Goal: Submit feedback/report problem

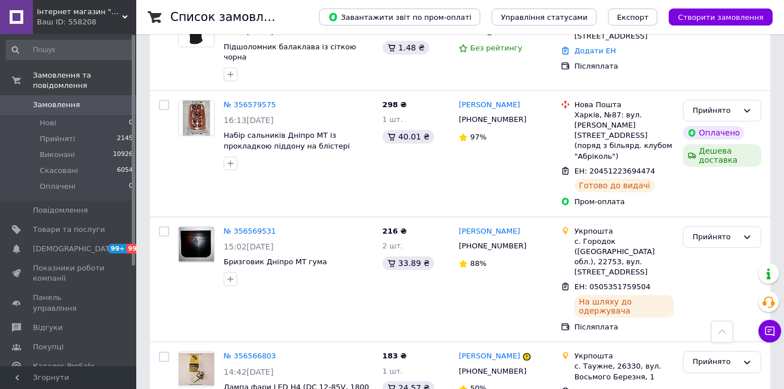
scroll to position [6382, 0]
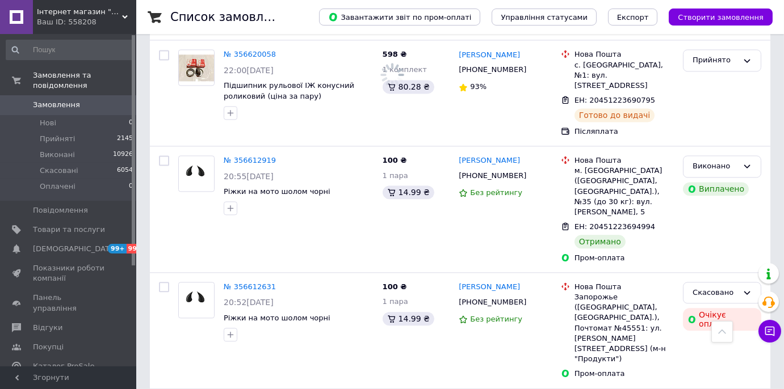
scroll to position [5196, 0]
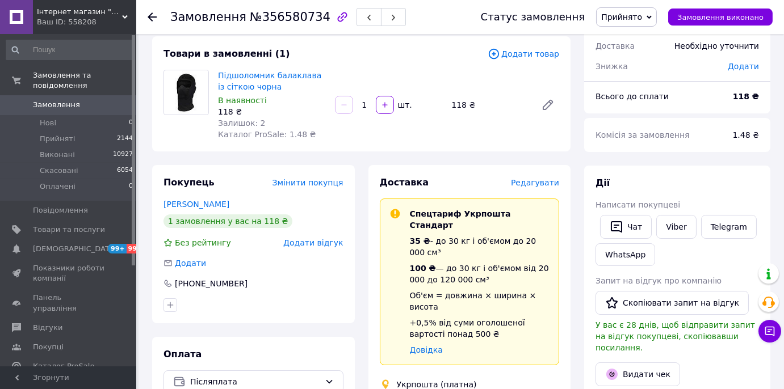
scroll to position [154, 0]
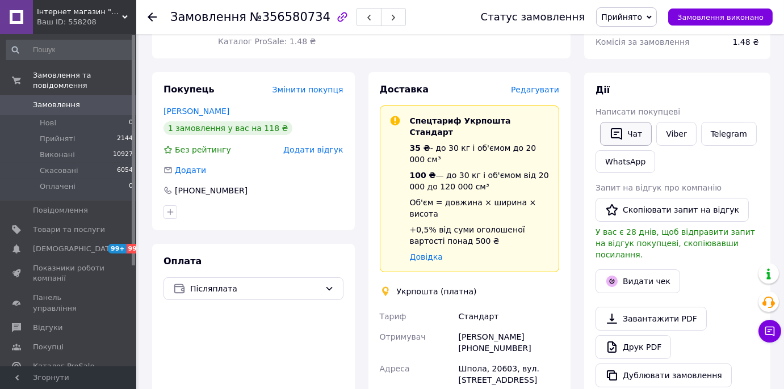
click at [609, 133] on icon "button" at bounding box center [616, 134] width 14 height 14
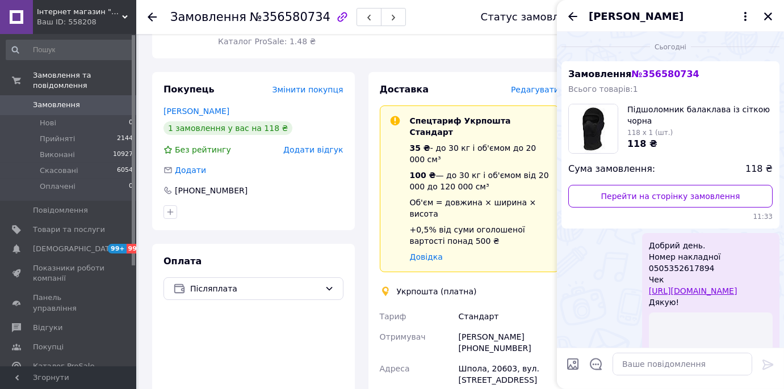
scroll to position [134, 0]
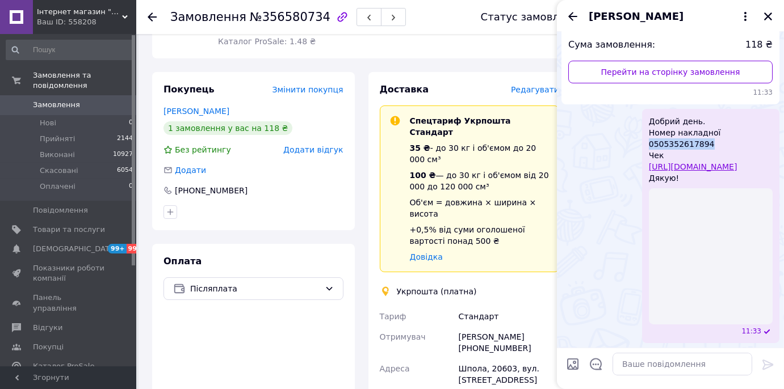
drag, startPoint x: 669, startPoint y: 134, endPoint x: 611, endPoint y: 131, distance: 58.0
click at [642, 131] on div "Добрий день. Номер накладної 0505352617894 Чек https://kasa.vchasno.ua/check-vi…" at bounding box center [710, 226] width 137 height 234
copy span "0505352617894"
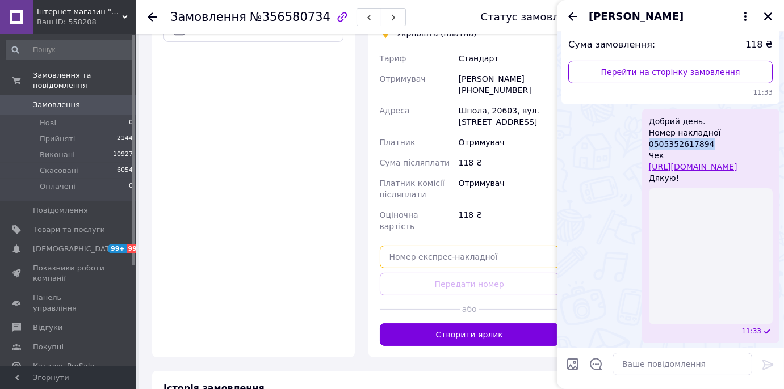
scroll to position [132, 0]
click at [481, 246] on input "text" at bounding box center [470, 257] width 180 height 23
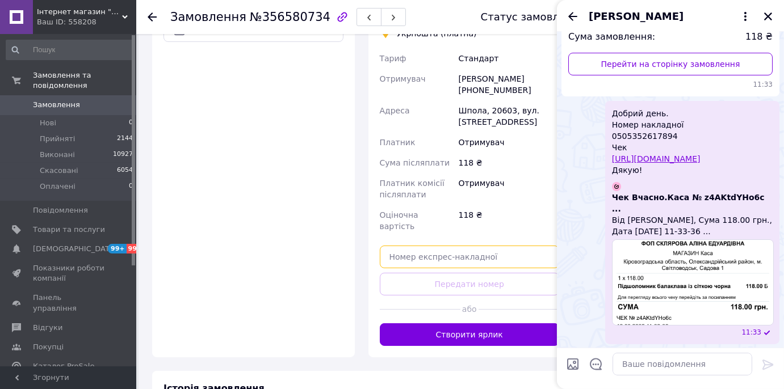
paste input "0505352617894"
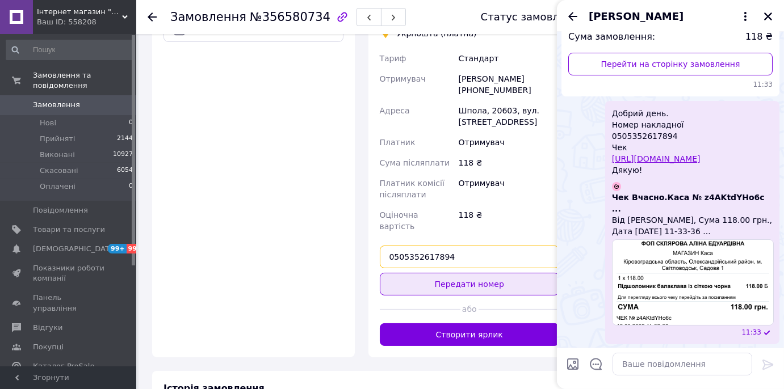
type input "0505352617894"
click at [481, 273] on button "Передати номер" at bounding box center [470, 284] width 180 height 23
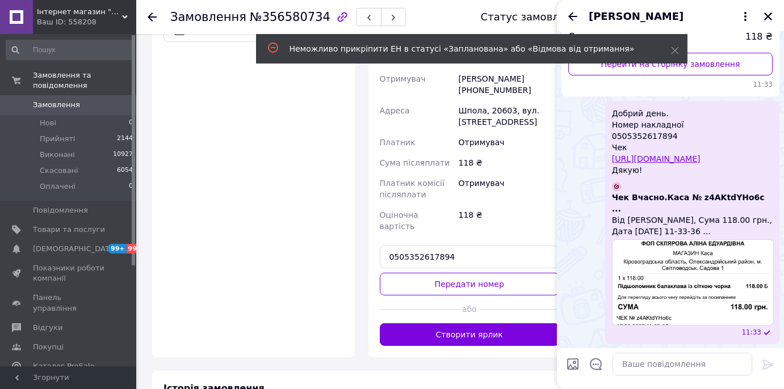
click at [92, 100] on span "Замовлення" at bounding box center [69, 105] width 72 height 10
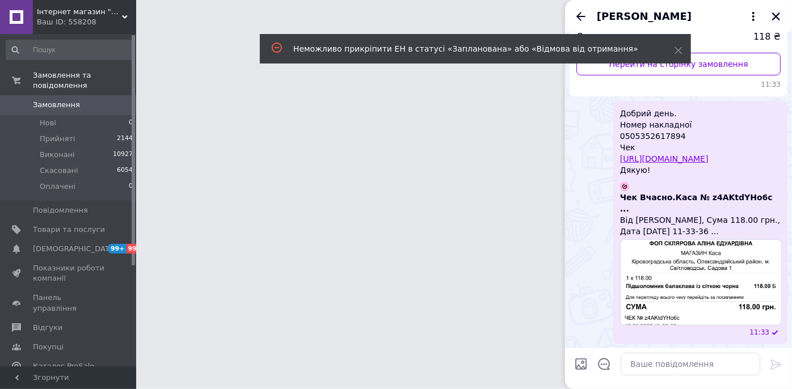
click at [772, 15] on icon "Закрити" at bounding box center [776, 16] width 10 height 10
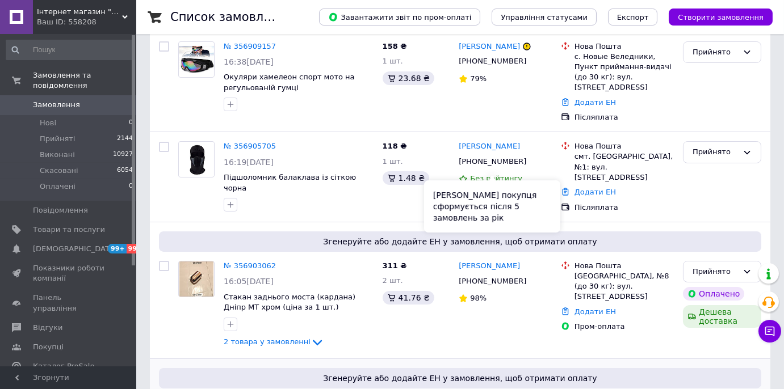
scroll to position [206, 0]
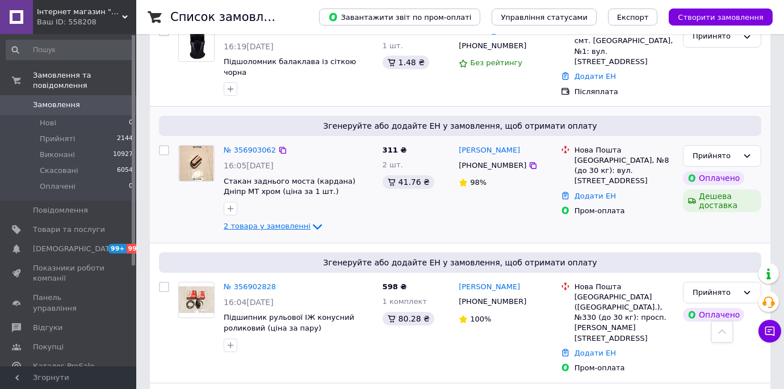
click at [310, 220] on icon at bounding box center [317, 227] width 14 height 14
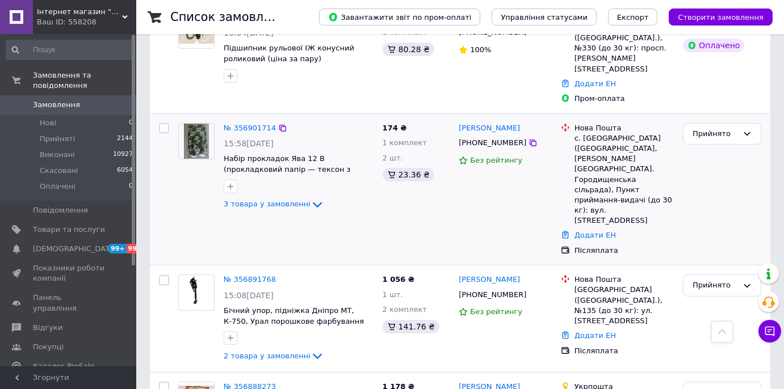
scroll to position [567, 0]
click at [313, 201] on icon at bounding box center [317, 204] width 9 height 6
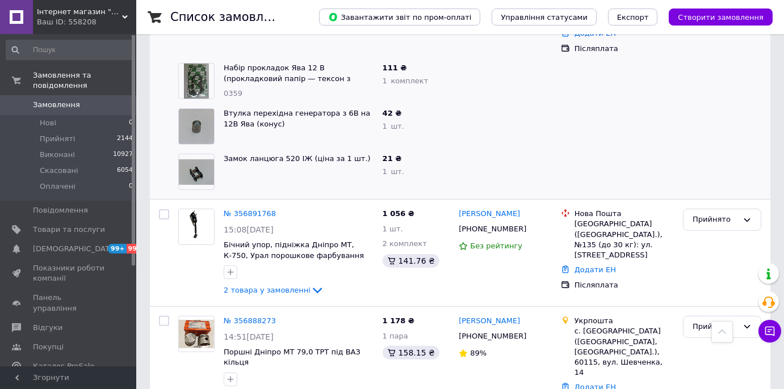
scroll to position [773, 0]
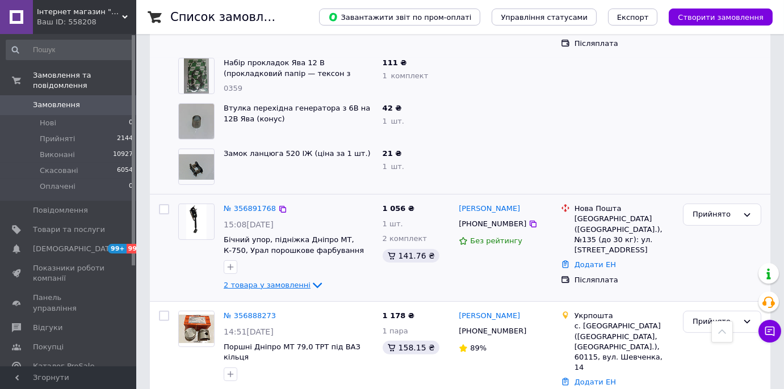
click at [310, 279] on icon at bounding box center [317, 286] width 14 height 14
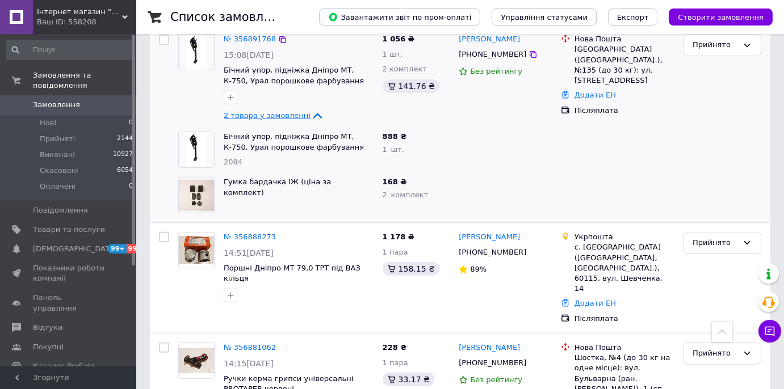
scroll to position [1135, 0]
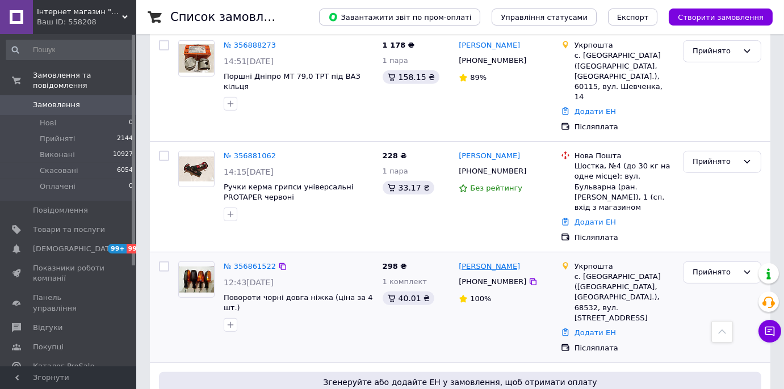
click at [490, 262] on link "[PERSON_NAME]" at bounding box center [488, 267] width 61 height 11
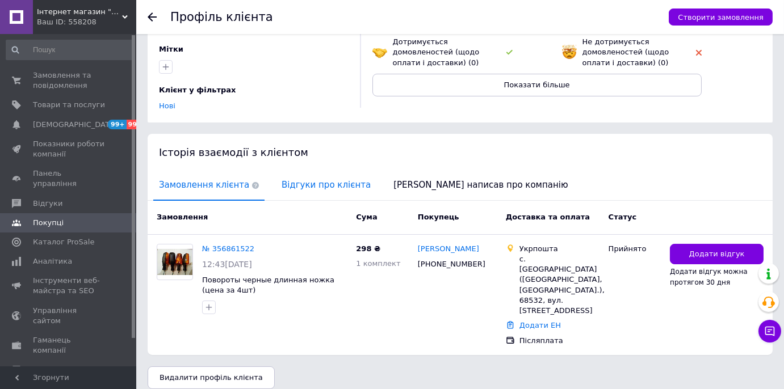
click at [298, 171] on span "Відгуки про клієнта" at bounding box center [326, 185] width 100 height 29
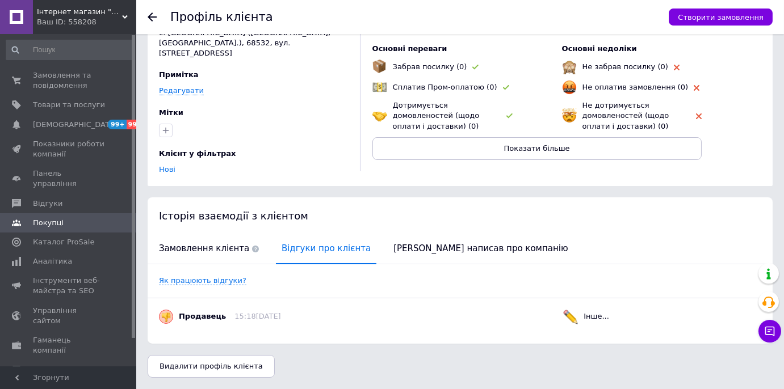
scroll to position [64, 0]
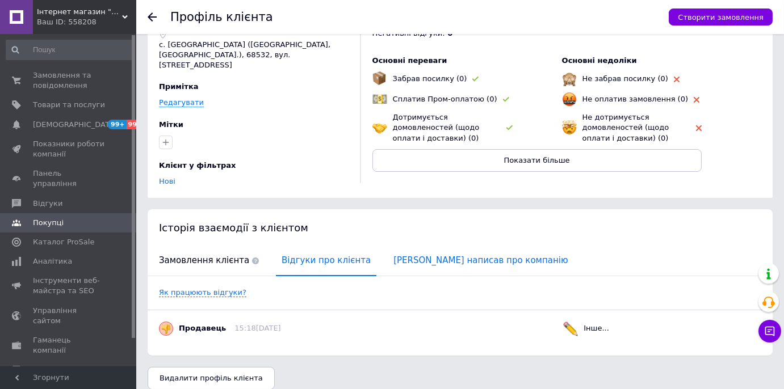
click at [449, 253] on span "[PERSON_NAME] написав про компанію" at bounding box center [481, 260] width 186 height 29
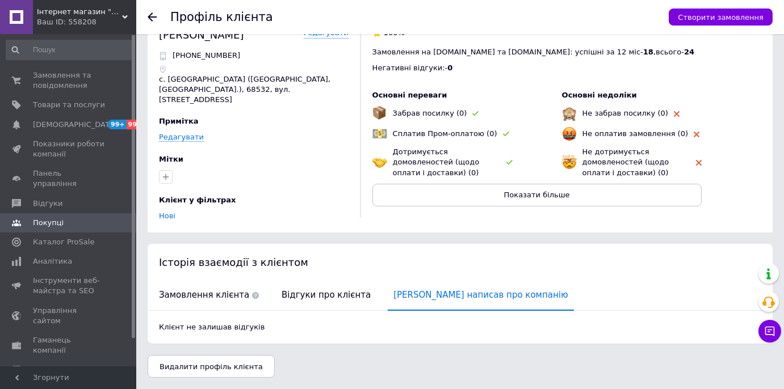
scroll to position [18, 0]
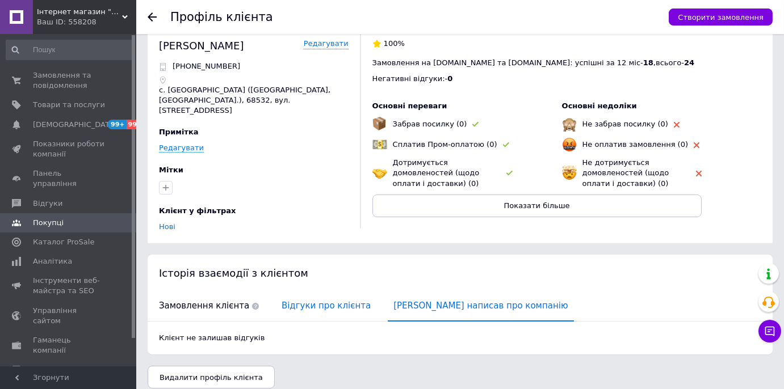
click at [326, 281] on div "Історія взаємодії з клієнтом Замовлення клієнта Відгуки про клієнта Клієнт напи…" at bounding box center [460, 305] width 625 height 100
click at [320, 292] on span "Відгуки про клієнта" at bounding box center [326, 306] width 100 height 29
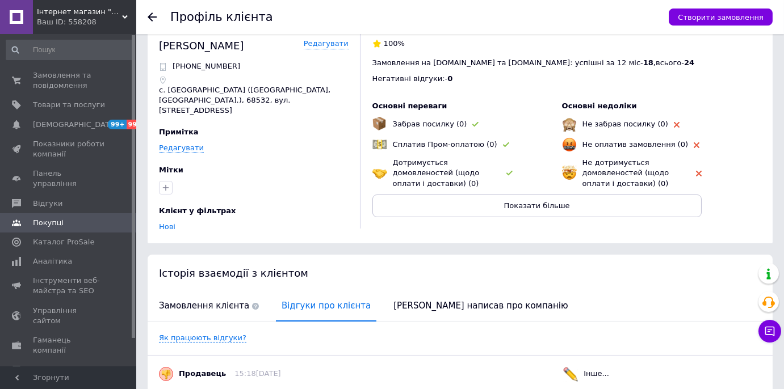
scroll to position [64, 0]
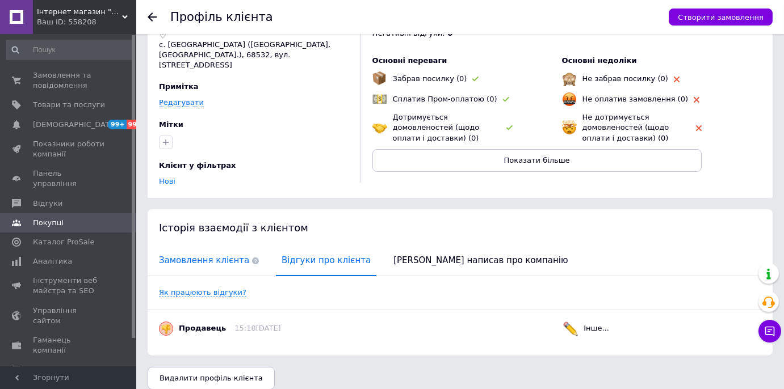
click at [188, 255] on span "Замовлення клієнта" at bounding box center [208, 260] width 111 height 29
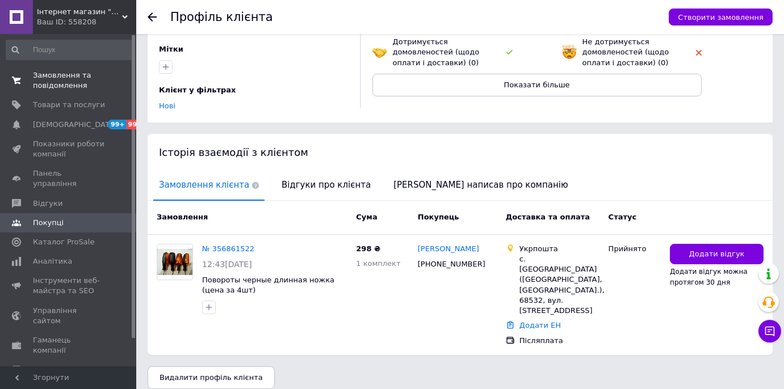
click at [54, 85] on span "Замовлення та повідомлення" at bounding box center [69, 80] width 72 height 20
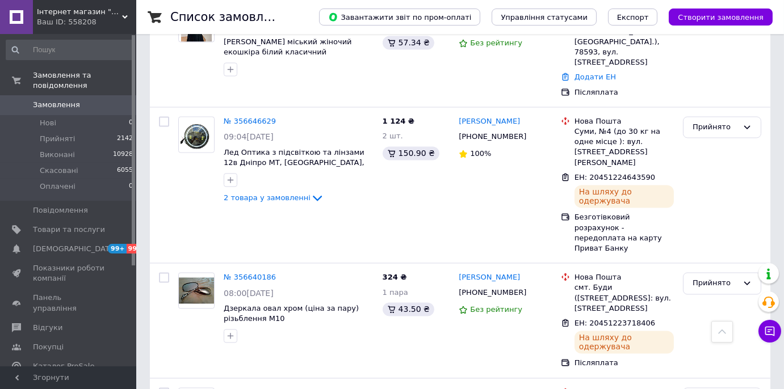
scroll to position [4347, 0]
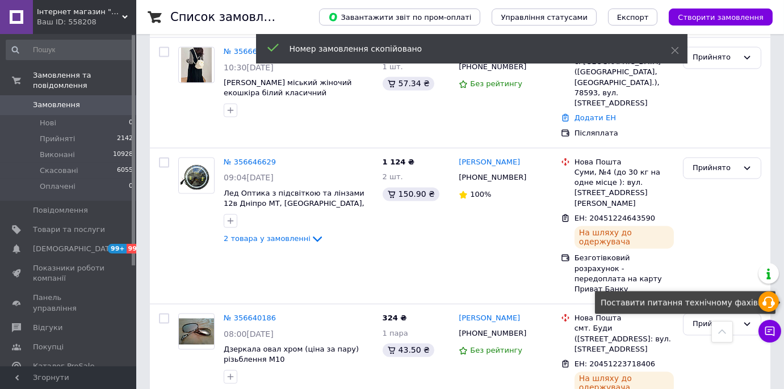
click at [767, 311] on div at bounding box center [768, 302] width 20 height 20
click at [767, 300] on icon at bounding box center [768, 303] width 14 height 14
click at [673, 47] on icon at bounding box center [675, 51] width 8 height 8
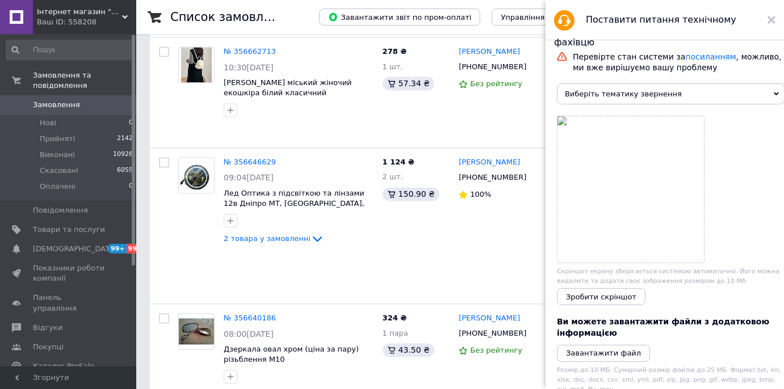
click at [773, 16] on icon at bounding box center [771, 20] width 8 height 8
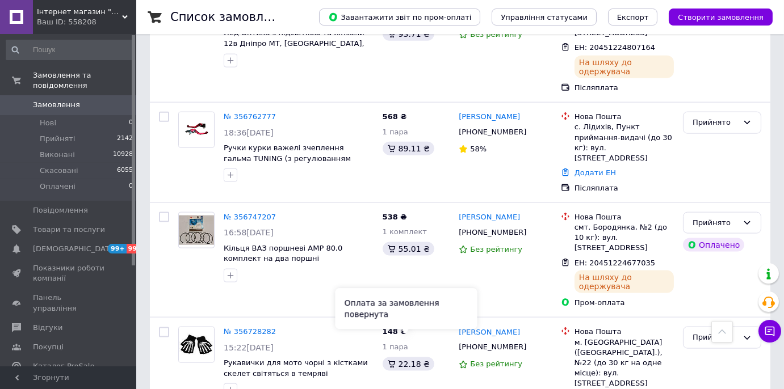
scroll to position [3015, 0]
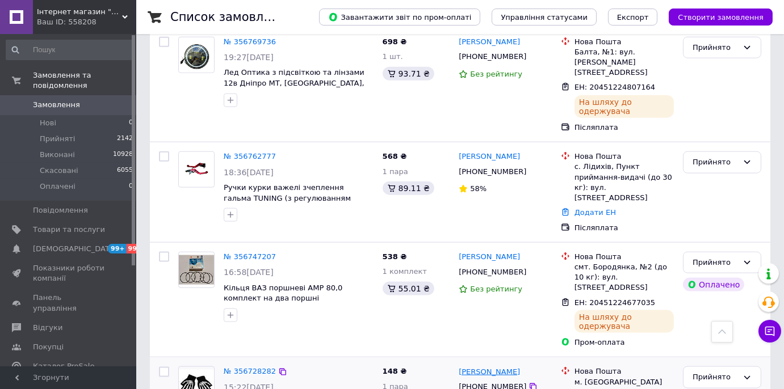
click at [504, 367] on link "[PERSON_NAME]" at bounding box center [488, 372] width 61 height 11
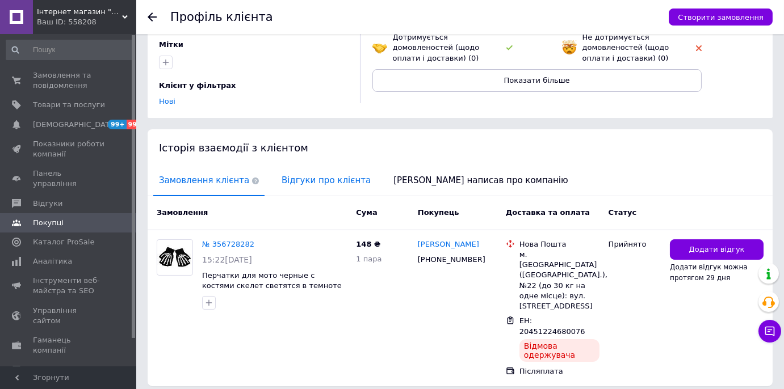
click at [295, 166] on span "Відгуки про клієнта" at bounding box center [326, 180] width 100 height 29
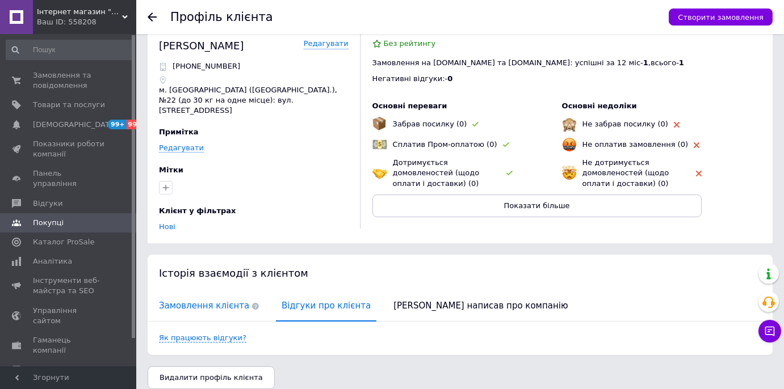
click at [198, 300] on span "Замовлення клієнта" at bounding box center [208, 306] width 111 height 29
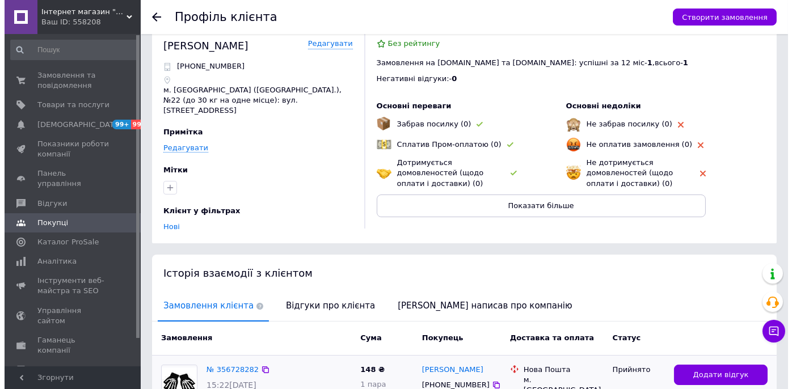
scroll to position [144, 0]
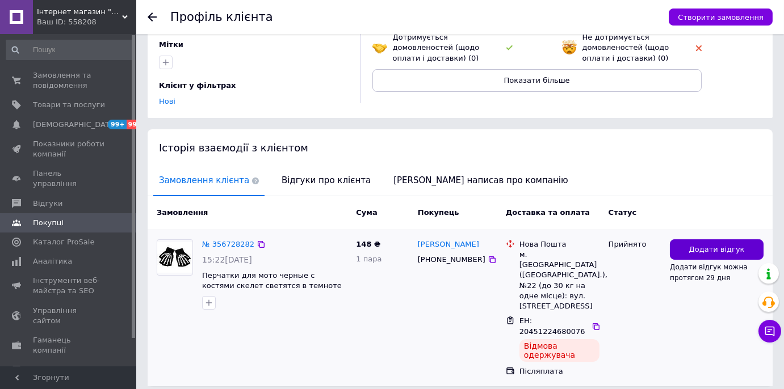
click at [691, 242] on button "Додати відгук" at bounding box center [717, 249] width 94 height 21
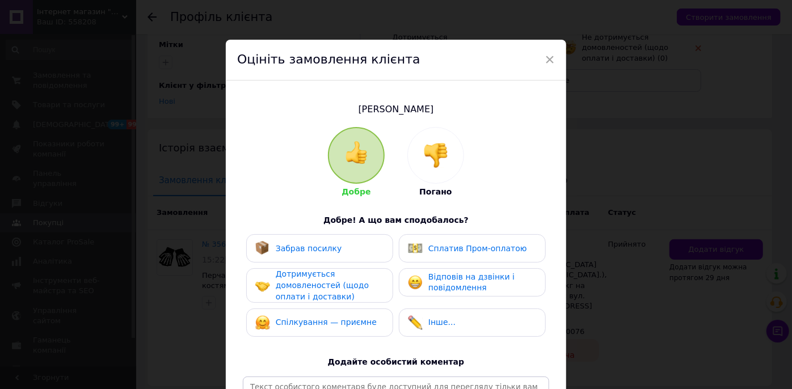
click at [438, 150] on img at bounding box center [435, 155] width 25 height 25
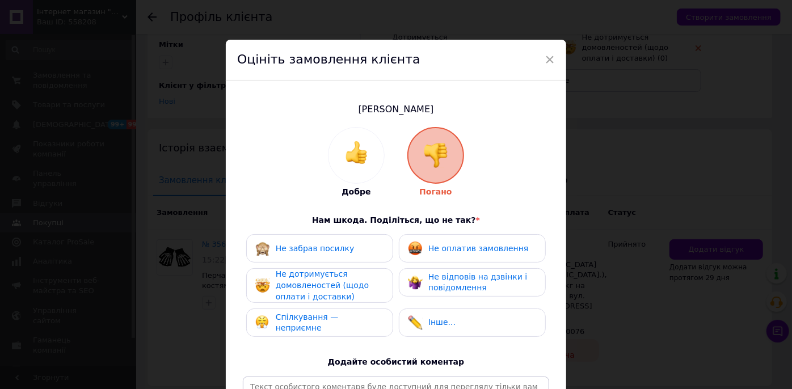
drag, startPoint x: 491, startPoint y: 250, endPoint x: 336, endPoint y: 269, distance: 156.1
click at [482, 252] on span "Не оплатив замовлення" at bounding box center [478, 248] width 100 height 9
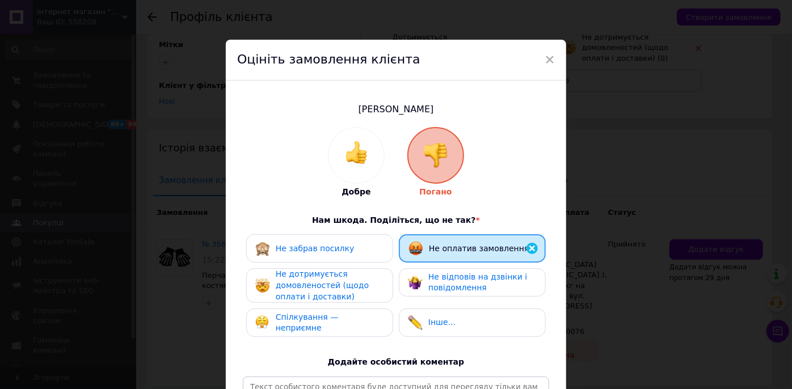
click at [312, 279] on span "Не дотримується домовленостей (щодо оплати і доставки)" at bounding box center [322, 285] width 93 height 31
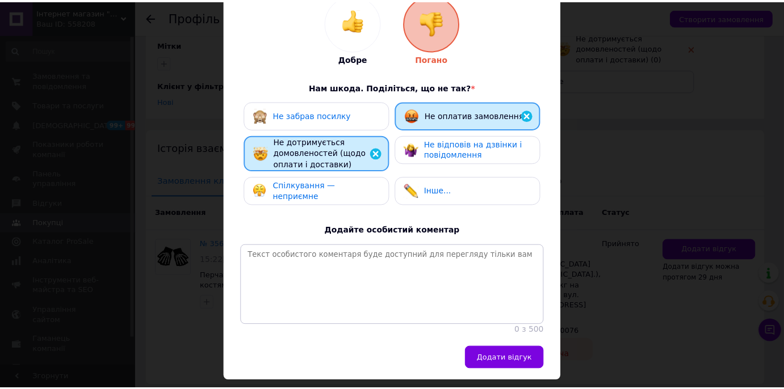
scroll to position [154, 0]
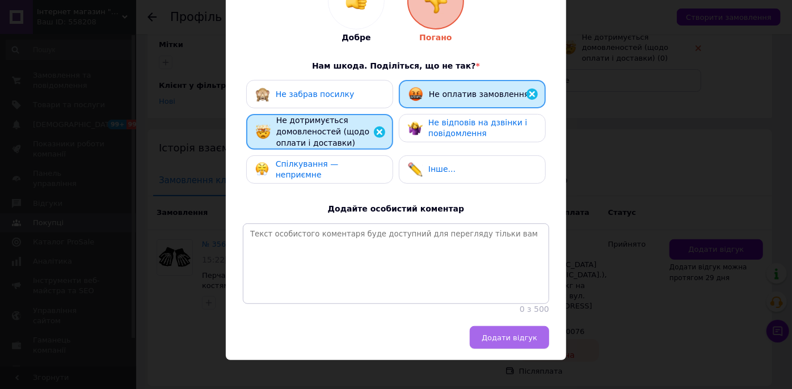
click at [513, 342] on span "Додати відгук" at bounding box center [510, 338] width 56 height 9
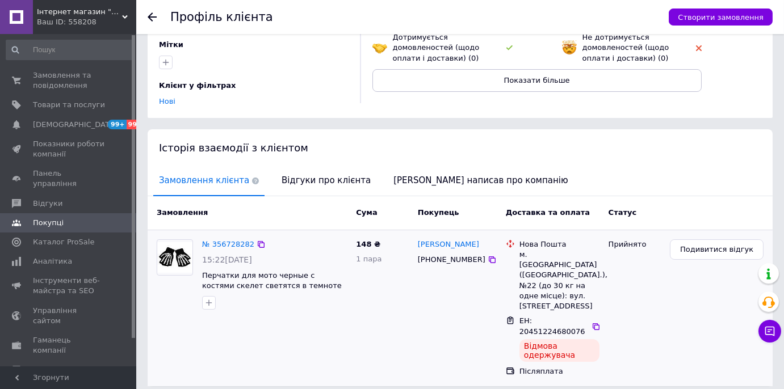
click at [436, 241] on div "[PERSON_NAME]" at bounding box center [448, 244] width 64 height 13
click at [221, 240] on link "№ 356728282" at bounding box center [228, 244] width 52 height 9
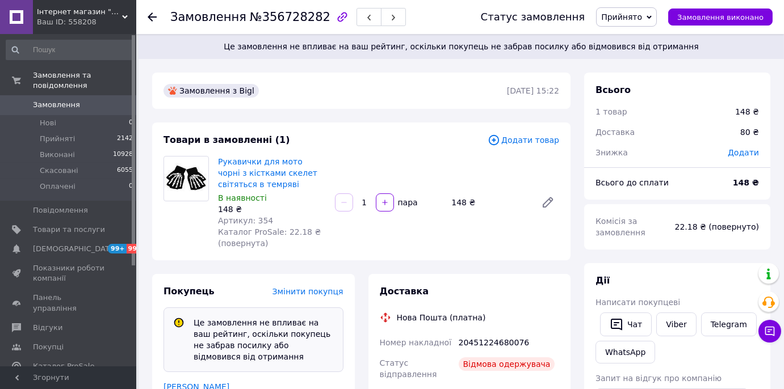
click at [642, 18] on span "Прийнято" at bounding box center [621, 16] width 41 height 9
click at [639, 55] on li "Скасовано" at bounding box center [626, 56] width 60 height 17
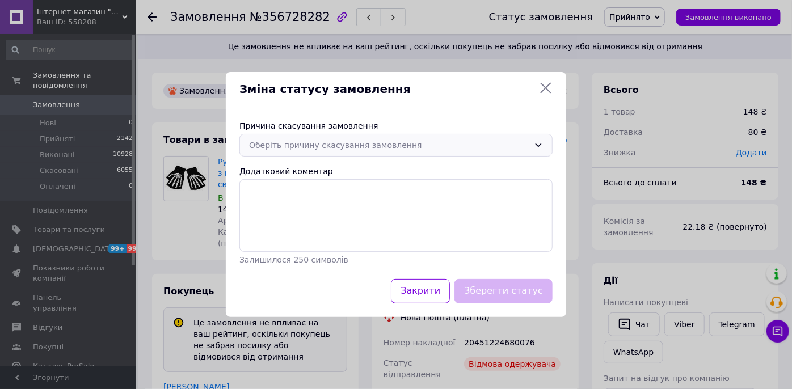
click at [364, 143] on div "Оберіть причину скасування замовлення" at bounding box center [389, 145] width 280 height 12
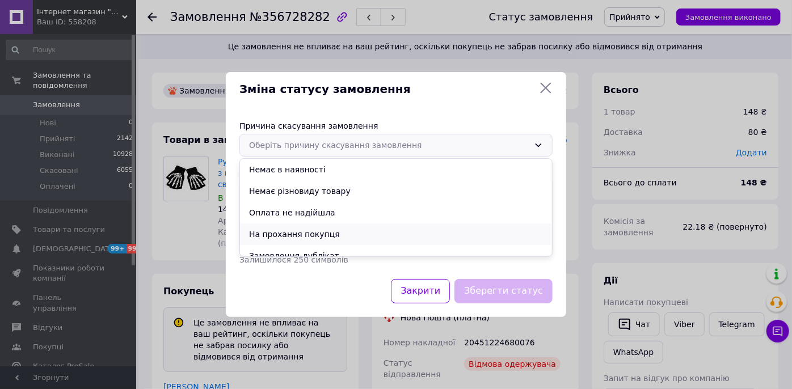
click at [305, 234] on li "На прохання покупця" at bounding box center [396, 235] width 312 height 22
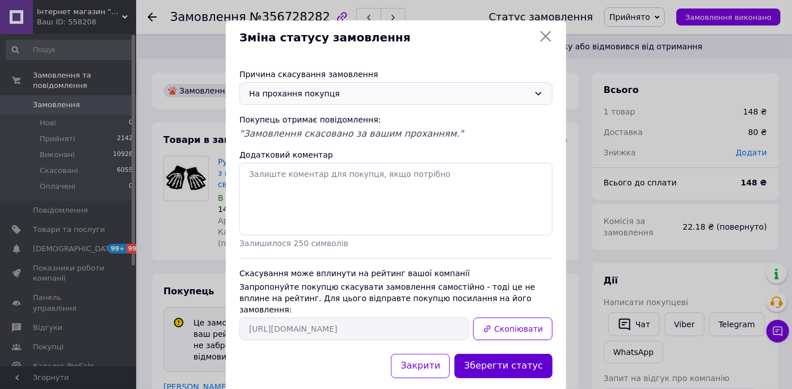
click at [534, 356] on button "Зберегти статус" at bounding box center [504, 366] width 98 height 24
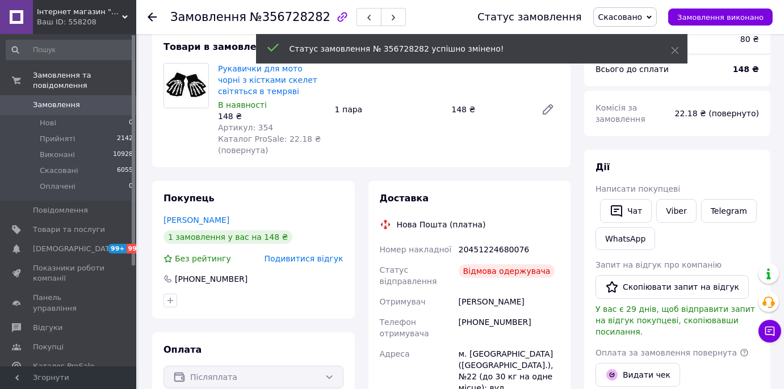
scroll to position [233, 0]
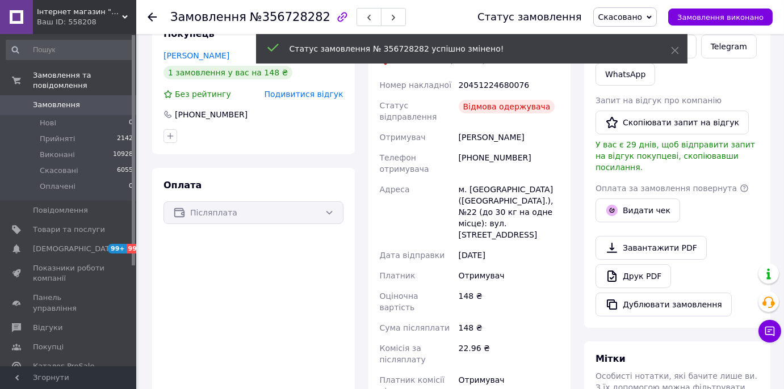
drag, startPoint x: 95, startPoint y: 93, endPoint x: 155, endPoint y: 35, distance: 83.9
click at [95, 100] on span "Замовлення" at bounding box center [69, 105] width 72 height 10
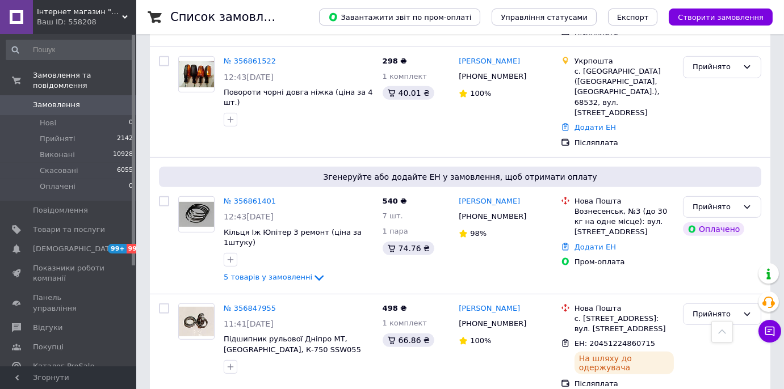
scroll to position [2045, 0]
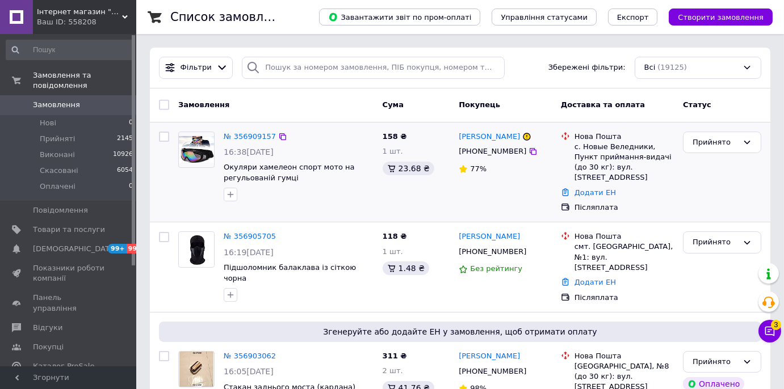
click at [496, 131] on div "[PERSON_NAME]" at bounding box center [489, 137] width 64 height 13
click at [497, 136] on link "[PERSON_NAME]" at bounding box center [488, 137] width 61 height 11
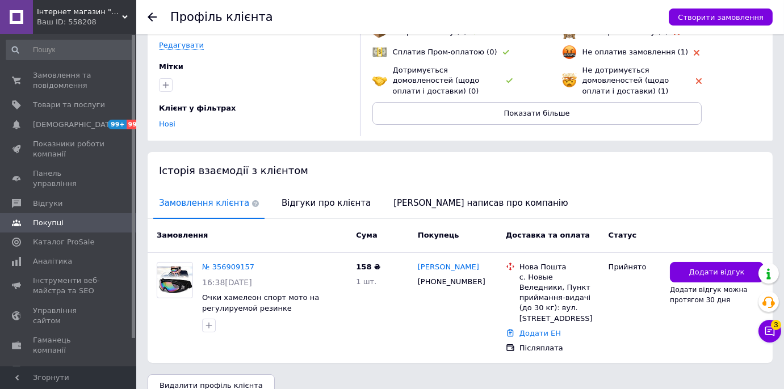
scroll to position [118, 0]
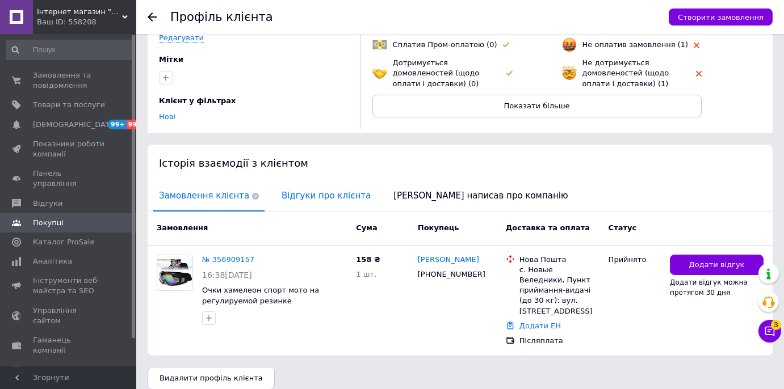
click at [279, 184] on span "Відгуки про клієнта" at bounding box center [326, 196] width 100 height 29
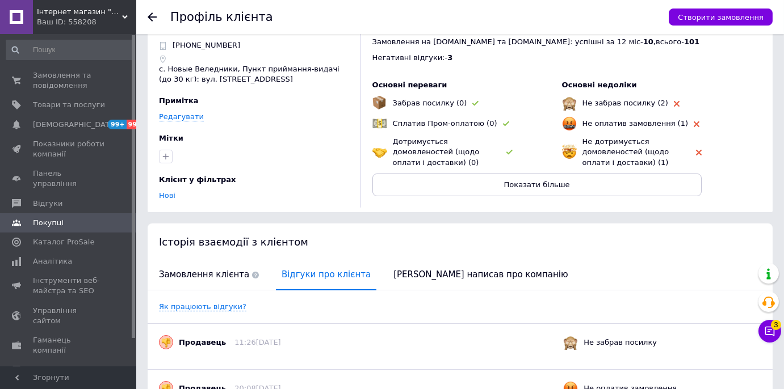
click at [388, 274] on span "[PERSON_NAME] написав про компанію" at bounding box center [481, 274] width 186 height 29
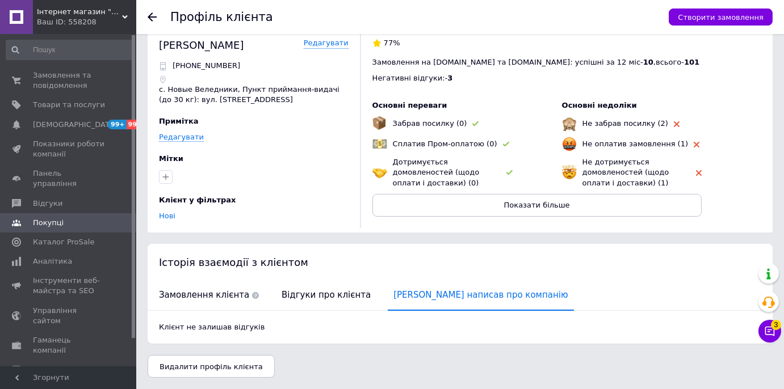
scroll to position [18, 0]
click at [203, 289] on span "Замовлення клієнта" at bounding box center [208, 295] width 111 height 29
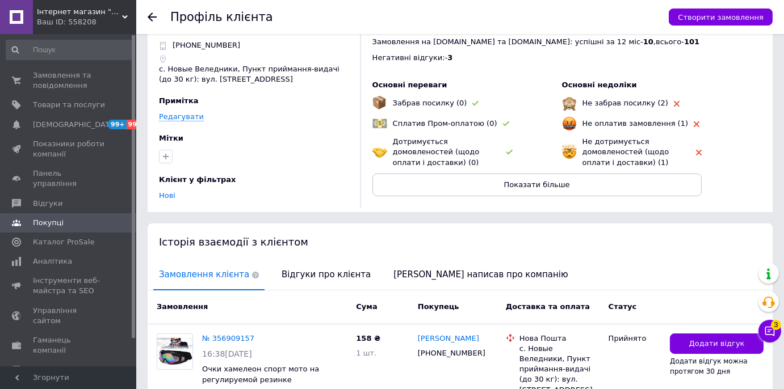
click at [203, 294] on div "Замовлення Cума Покупець Доставка та оплата Статус" at bounding box center [460, 308] width 625 height 34
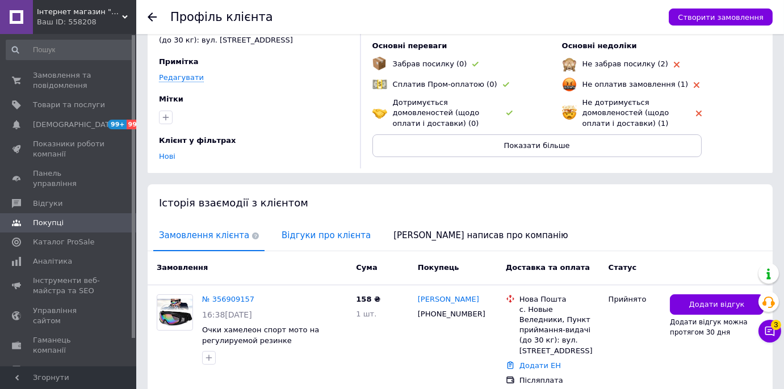
scroll to position [118, 0]
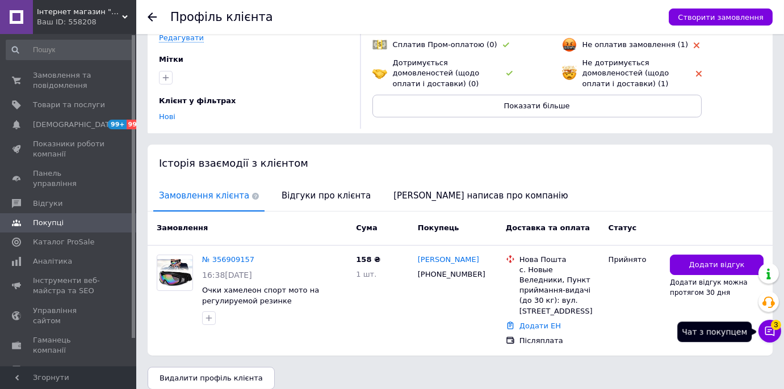
click at [771, 335] on icon at bounding box center [770, 332] width 10 height 10
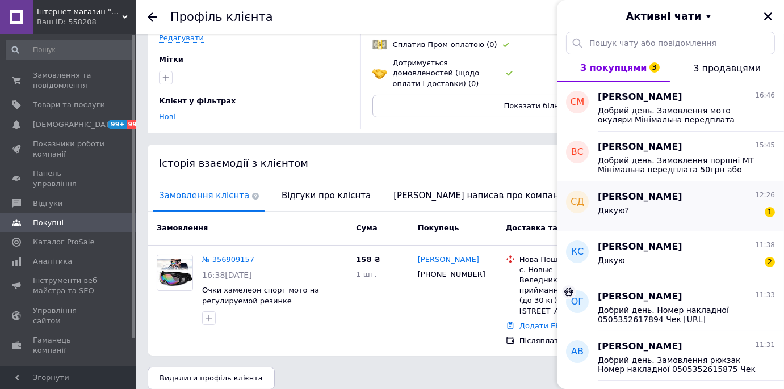
click at [664, 225] on div "[PERSON_NAME] 12:26 Дякую? 1" at bounding box center [690, 207] width 186 height 50
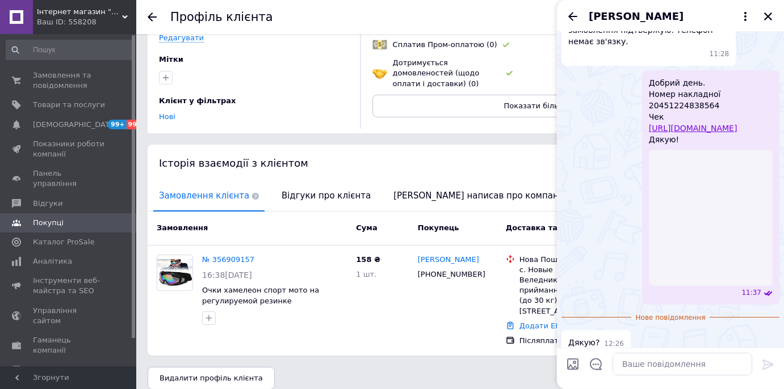
scroll to position [322, 0]
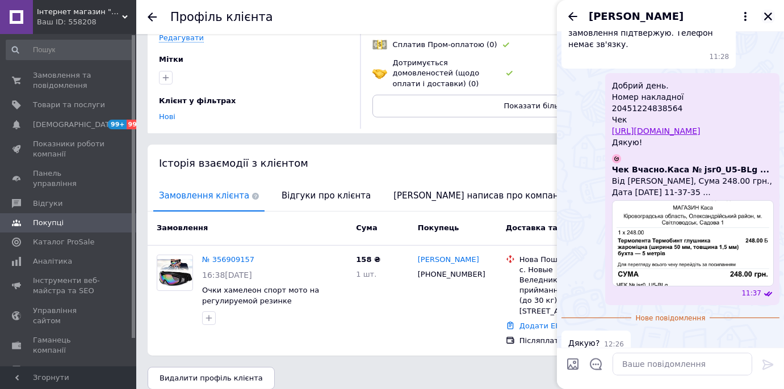
click at [771, 19] on icon "Закрити" at bounding box center [768, 16] width 8 height 8
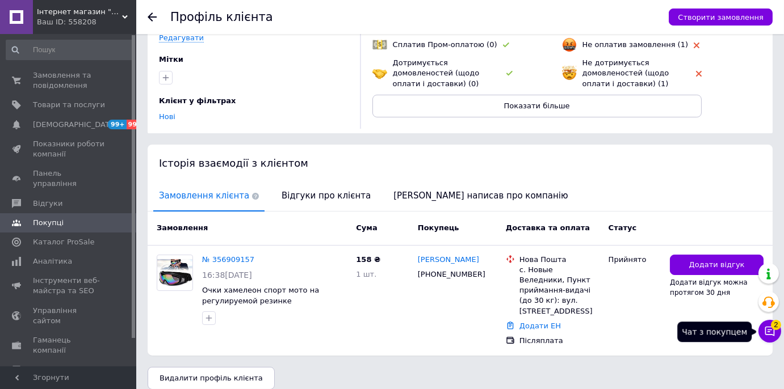
click at [776, 334] on button "Чат з покупцем 2" at bounding box center [769, 331] width 23 height 23
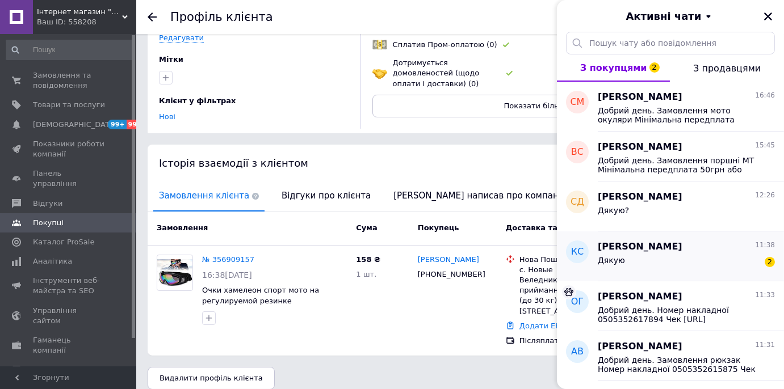
click at [678, 249] on div "[PERSON_NAME] 11:38" at bounding box center [685, 247] width 177 height 13
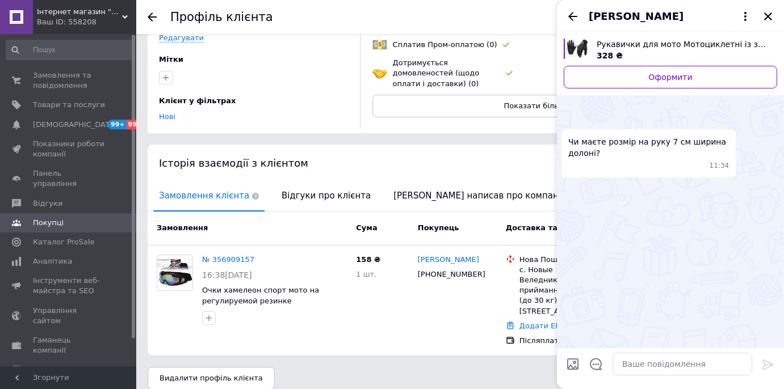
scroll to position [159, 0]
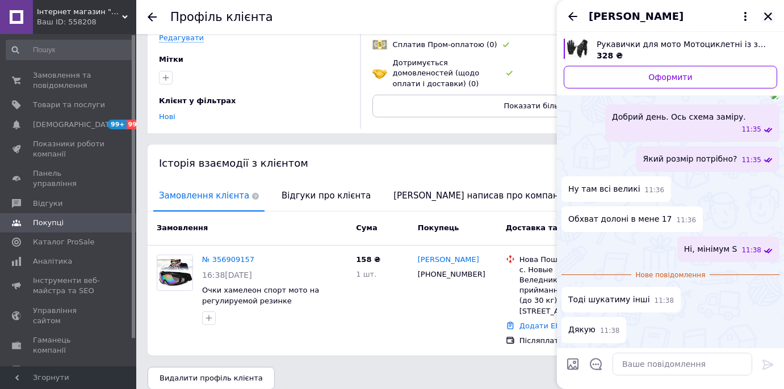
click at [767, 18] on icon "Закрити" at bounding box center [768, 16] width 8 height 8
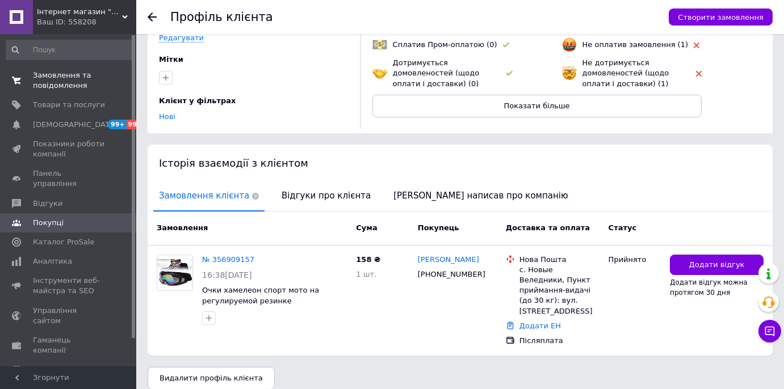
click at [78, 84] on span "Замовлення та повідомлення" at bounding box center [69, 80] width 72 height 20
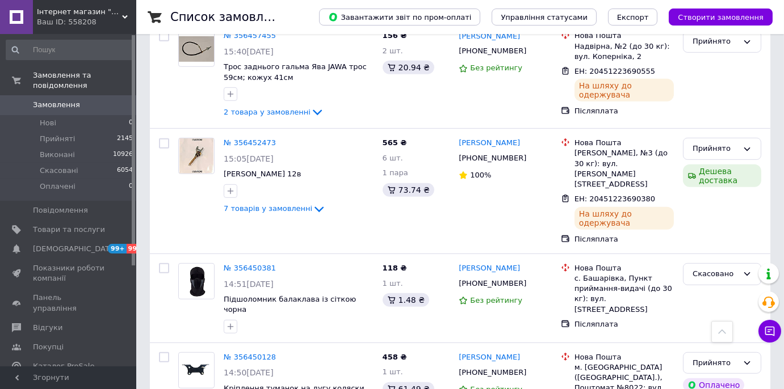
scroll to position [9654, 0]
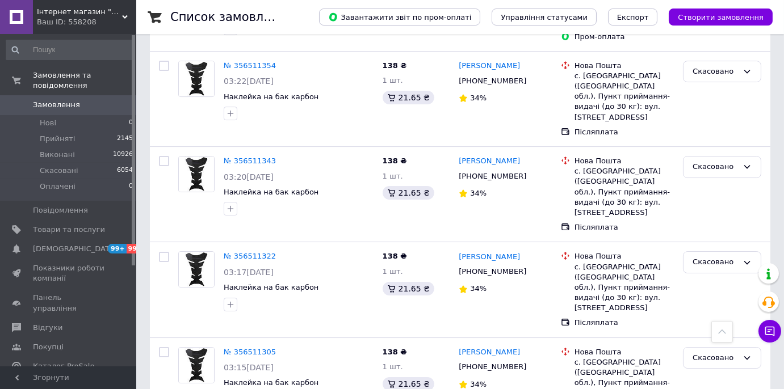
scroll to position [7747, 0]
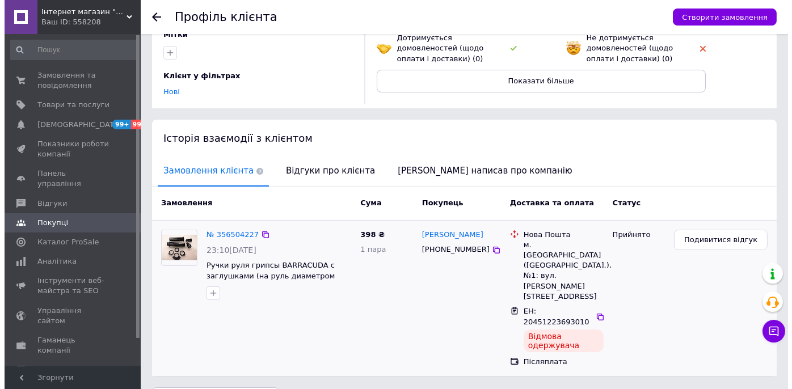
scroll to position [144, 0]
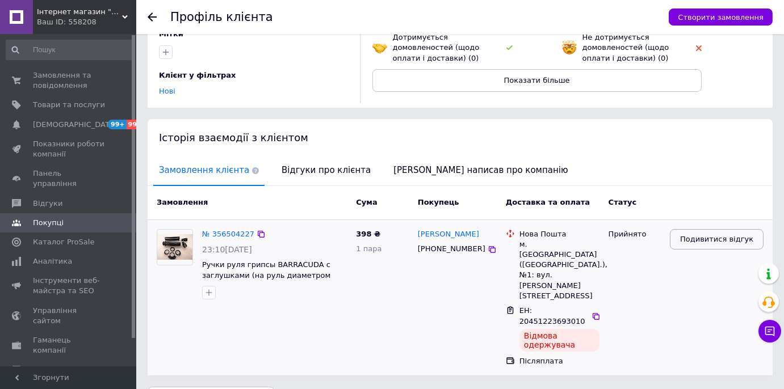
click at [714, 240] on span "Подивитися відгук" at bounding box center [716, 239] width 73 height 11
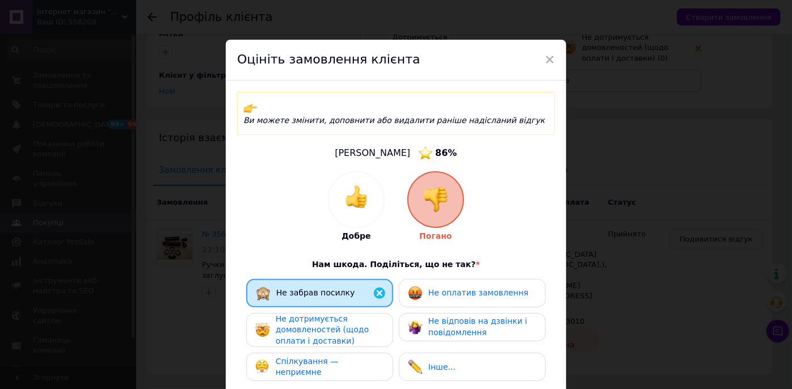
click at [437, 288] on span "Не оплатив замовлення" at bounding box center [478, 292] width 100 height 9
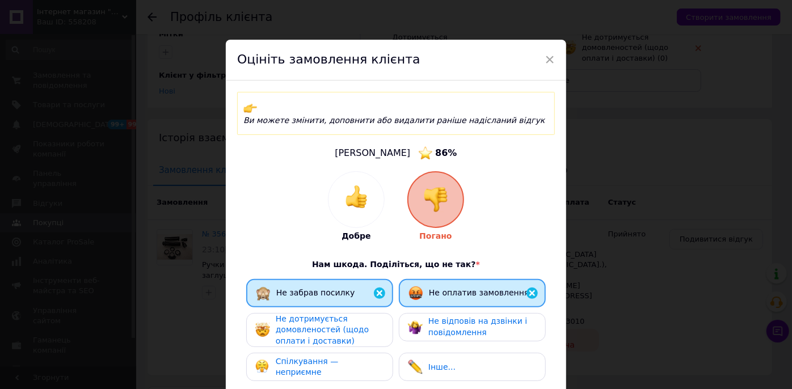
click at [365, 314] on div "Не дотримується домовленостей (щодо оплати і доставки)" at bounding box center [330, 330] width 108 height 33
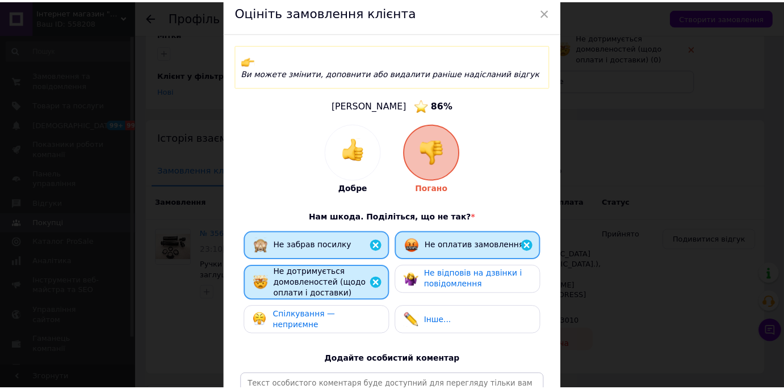
scroll to position [206, 0]
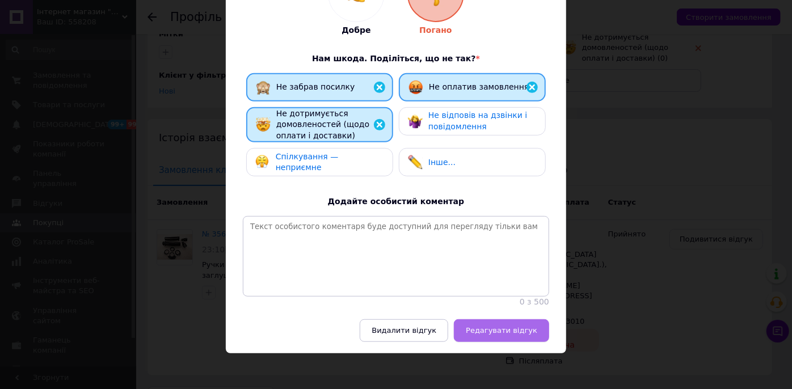
click at [485, 335] on span "Редагувати відгук" at bounding box center [501, 330] width 71 height 9
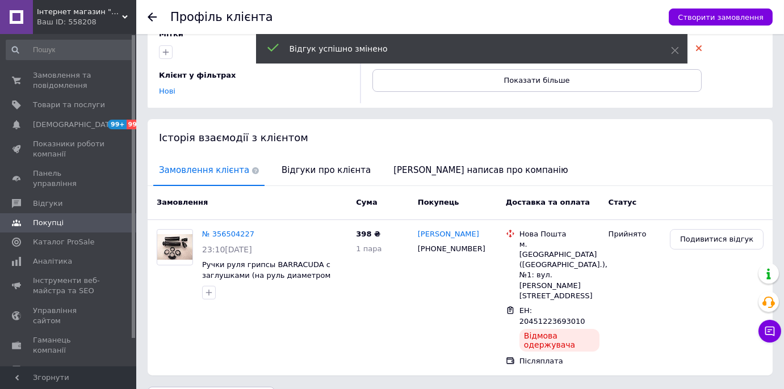
click at [225, 234] on link "№ 356504227" at bounding box center [228, 234] width 52 height 9
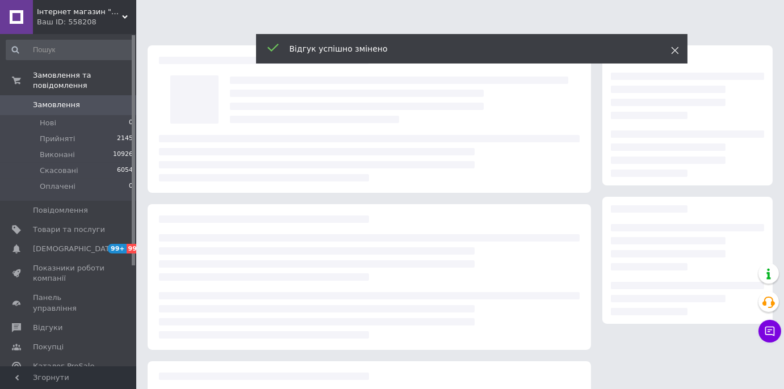
click at [677, 48] on use at bounding box center [674, 50] width 7 height 7
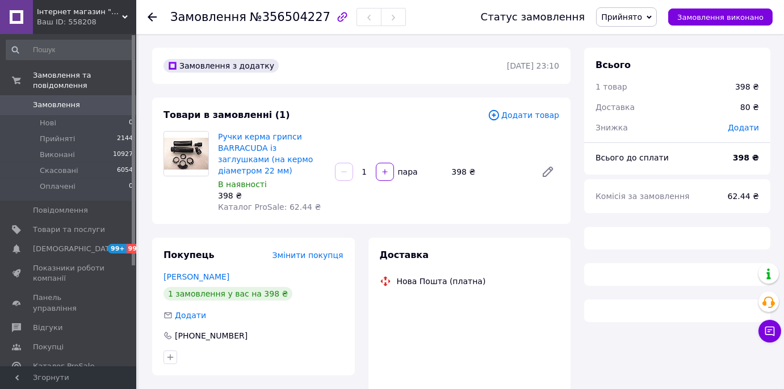
click at [616, 16] on span "Прийнято" at bounding box center [621, 16] width 41 height 9
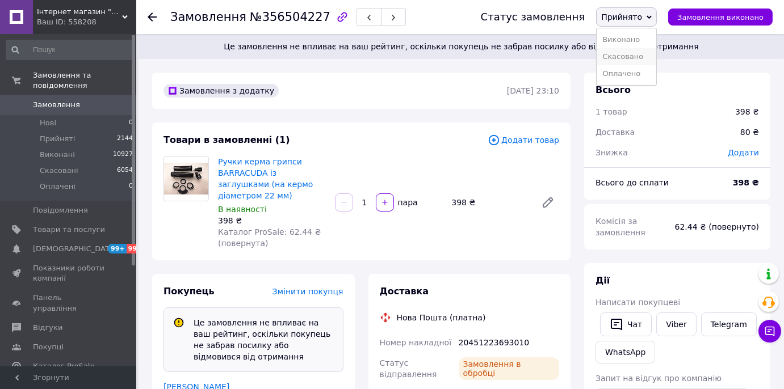
click at [623, 55] on li "Скасовано" at bounding box center [626, 56] width 60 height 17
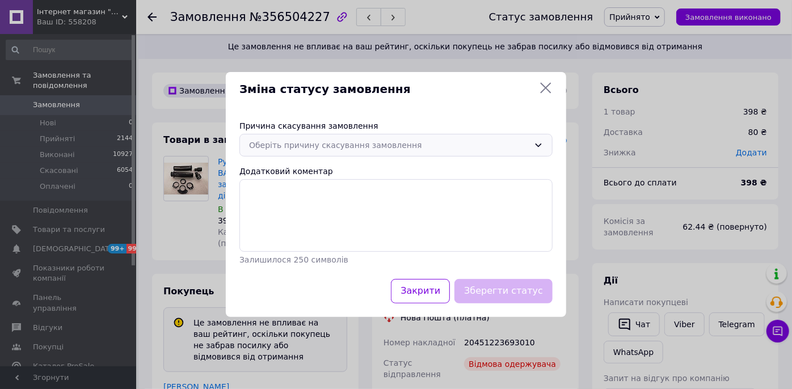
click at [294, 142] on div "Оберіть причину скасування замовлення" at bounding box center [389, 145] width 280 height 12
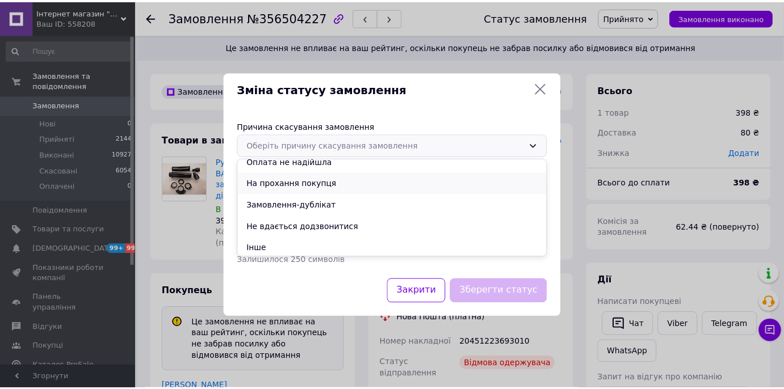
scroll to position [53, 0]
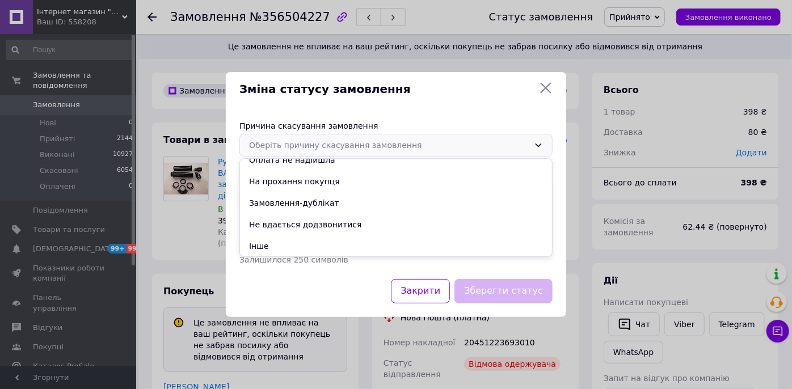
click at [308, 156] on div "Оберіть причину скасування замовлення Немає в наявності [PERSON_NAME] різновиду…" at bounding box center [395, 145] width 313 height 23
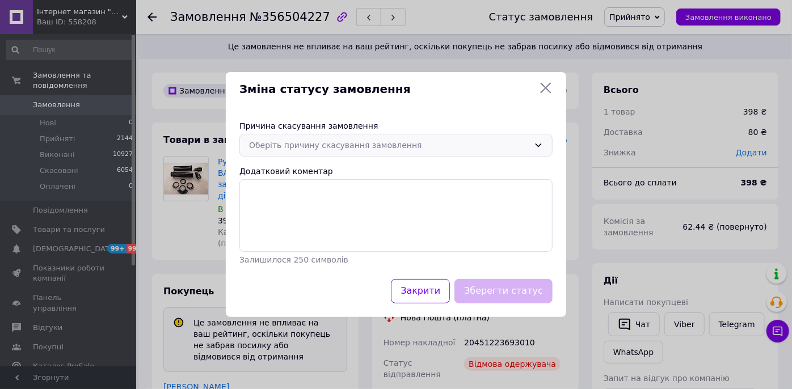
click at [325, 136] on div "Оберіть причину скасування замовлення" at bounding box center [395, 145] width 313 height 23
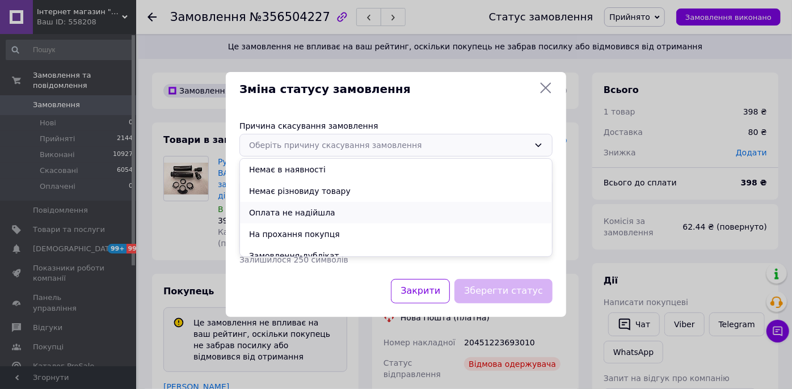
click at [298, 215] on li "Оплата не надійшла" at bounding box center [396, 213] width 312 height 22
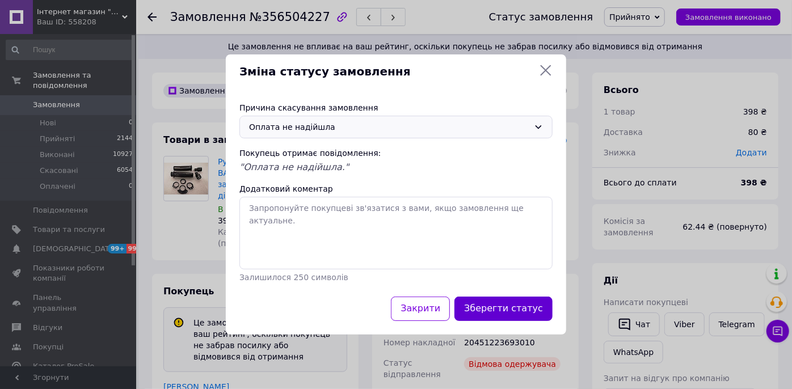
click at [486, 307] on button "Зберегти статус" at bounding box center [504, 309] width 98 height 24
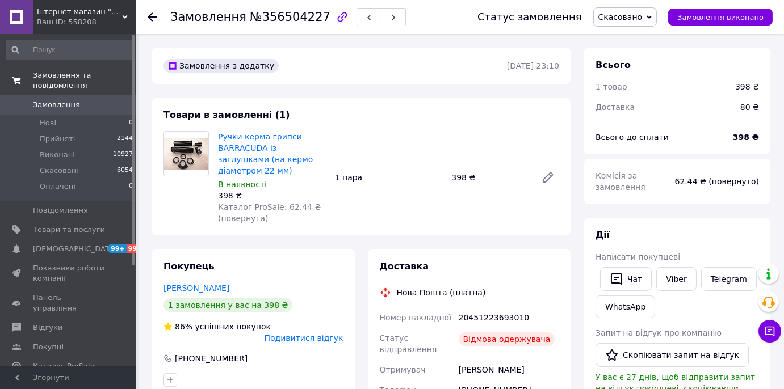
drag, startPoint x: 87, startPoint y: 94, endPoint x: 120, endPoint y: 66, distance: 43.5
click at [86, 100] on span "Замовлення" at bounding box center [69, 105] width 72 height 10
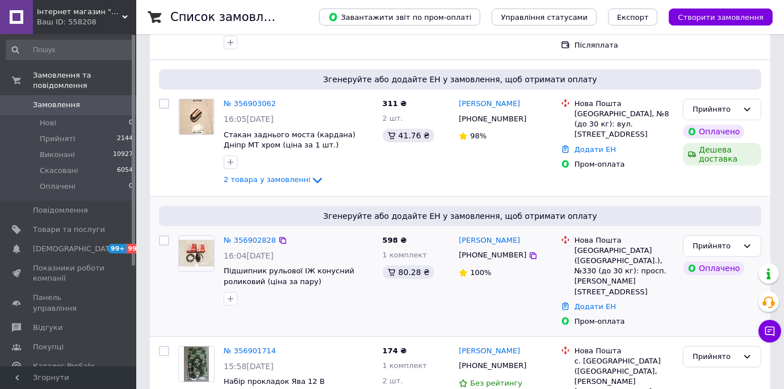
scroll to position [258, 0]
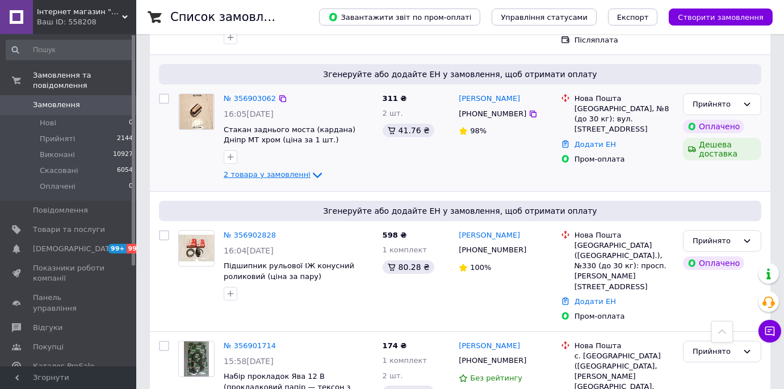
click at [310, 169] on icon at bounding box center [317, 176] width 14 height 14
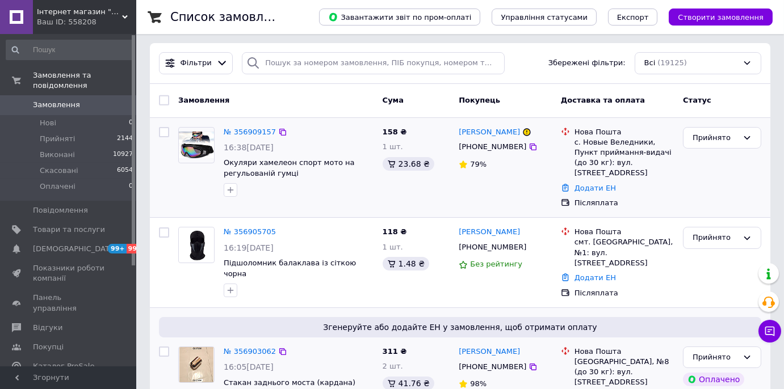
scroll to position [0, 0]
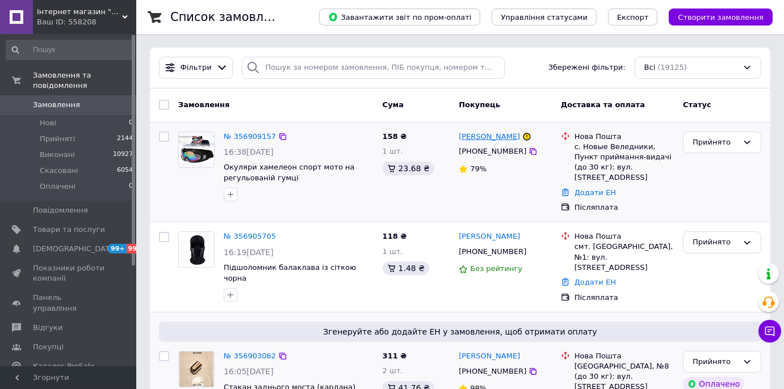
click at [491, 141] on link "[PERSON_NAME]" at bounding box center [488, 137] width 61 height 11
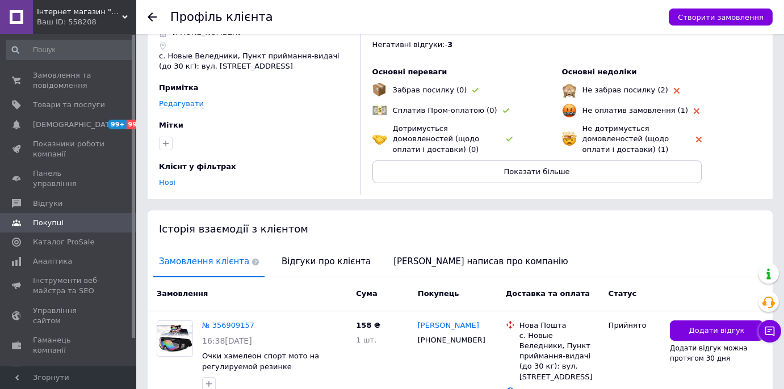
scroll to position [103, 0]
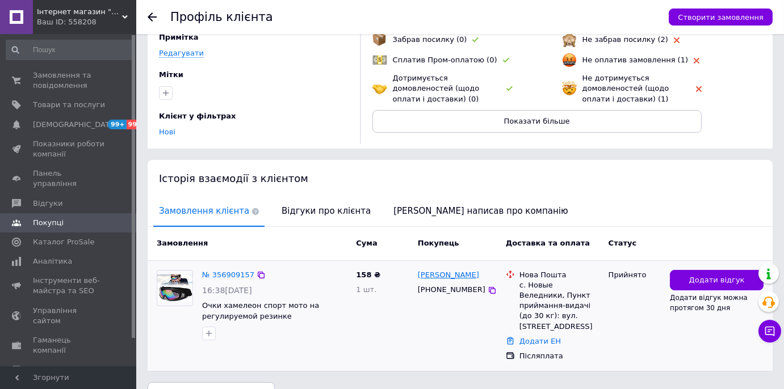
drag, startPoint x: 490, startPoint y: 280, endPoint x: 457, endPoint y: 273, distance: 32.9
click at [457, 273] on div "[PERSON_NAME]" at bounding box center [456, 275] width 81 height 13
click at [487, 290] on icon at bounding box center [491, 290] width 9 height 9
click at [82, 84] on span "Замовлення та повідомлення" at bounding box center [69, 80] width 72 height 20
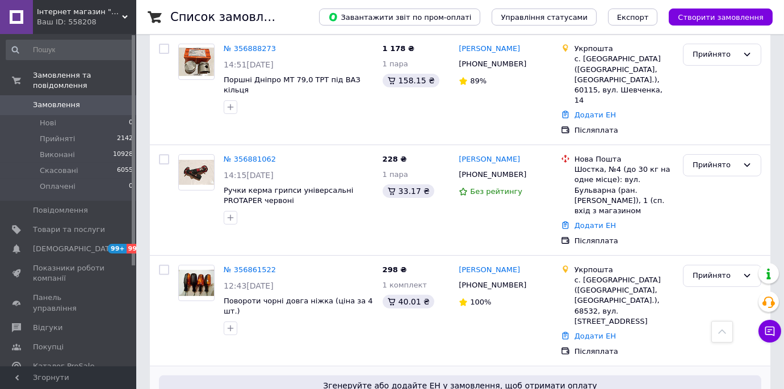
scroll to position [877, 0]
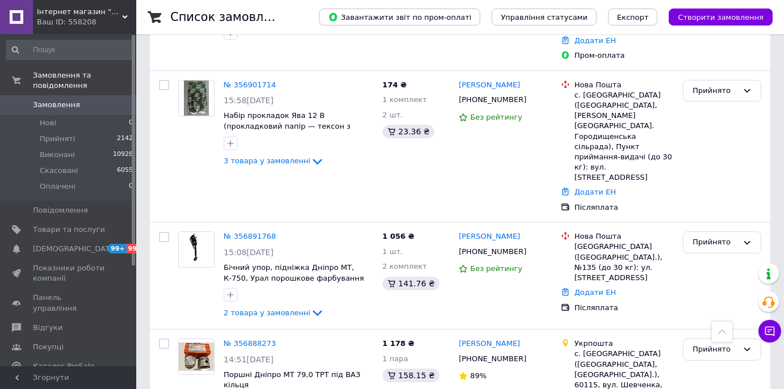
scroll to position [516, 0]
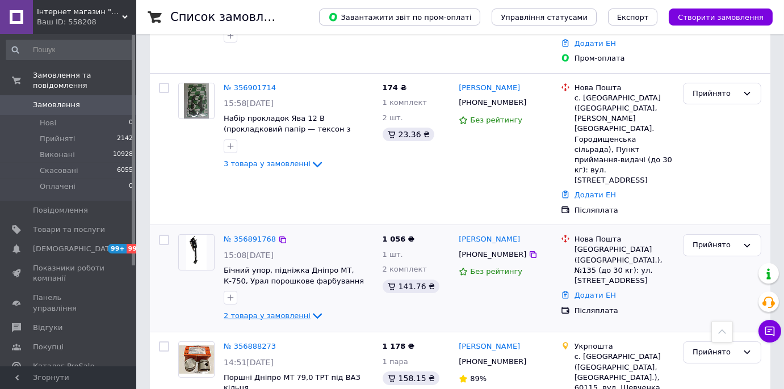
click at [313, 314] on icon at bounding box center [317, 317] width 9 height 6
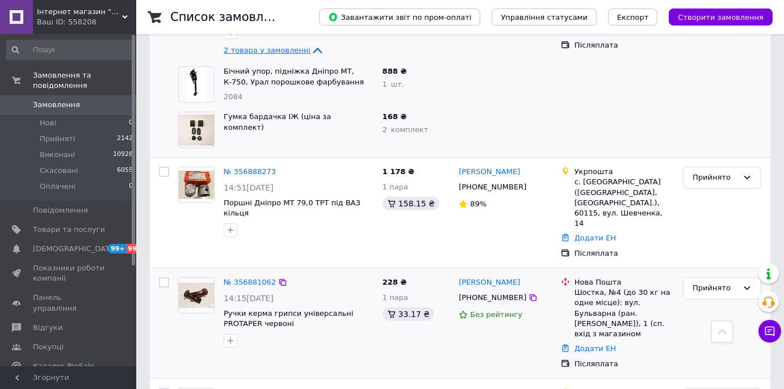
scroll to position [773, 0]
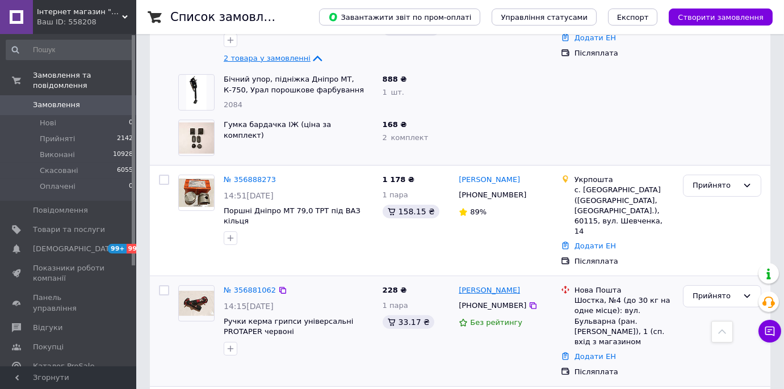
click at [491, 285] on link "[PERSON_NAME]" at bounding box center [488, 290] width 61 height 11
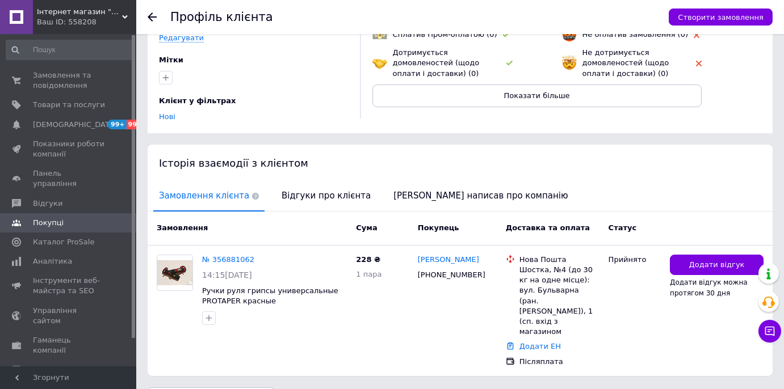
scroll to position [128, 0]
click at [68, 81] on span "Замовлення та повідомлення" at bounding box center [69, 80] width 72 height 20
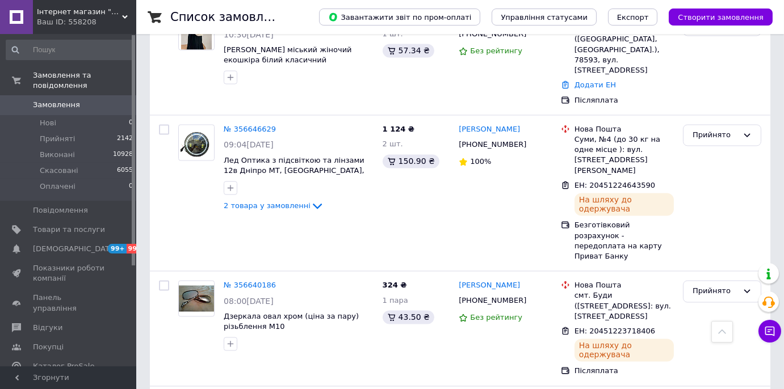
scroll to position [4375, 0]
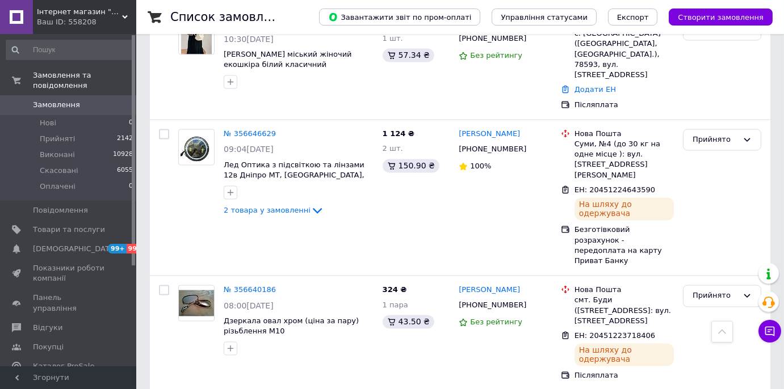
click at [773, 300] on icon at bounding box center [768, 303] width 14 height 14
click at [767, 298] on use at bounding box center [768, 302] width 12 height 11
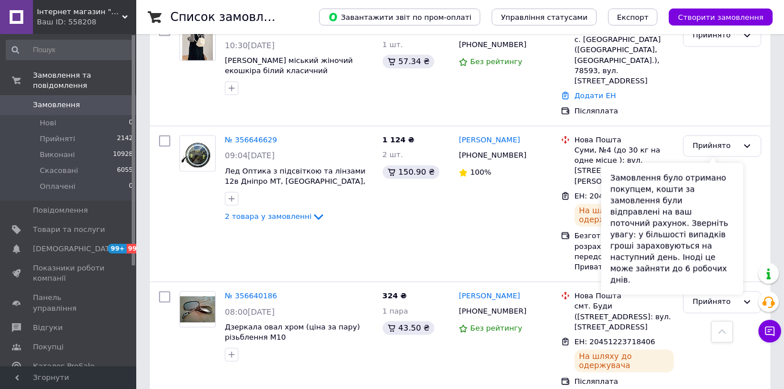
scroll to position [4510, 0]
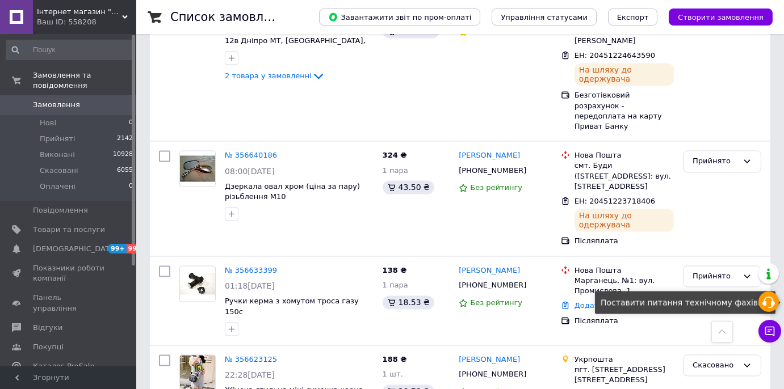
click at [768, 303] on icon at bounding box center [768, 303] width 14 height 14
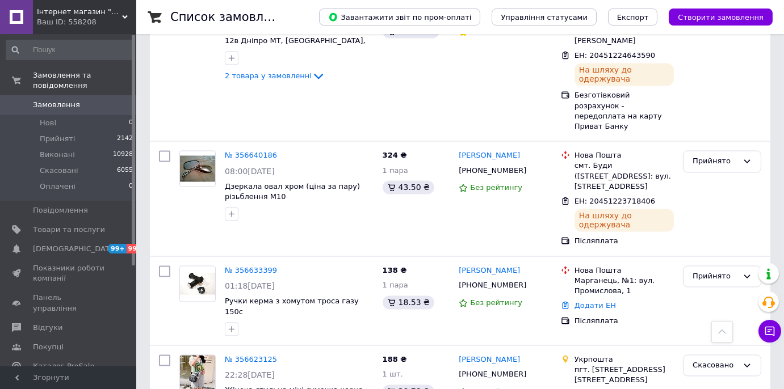
click at [768, 300] on icon at bounding box center [768, 303] width 14 height 14
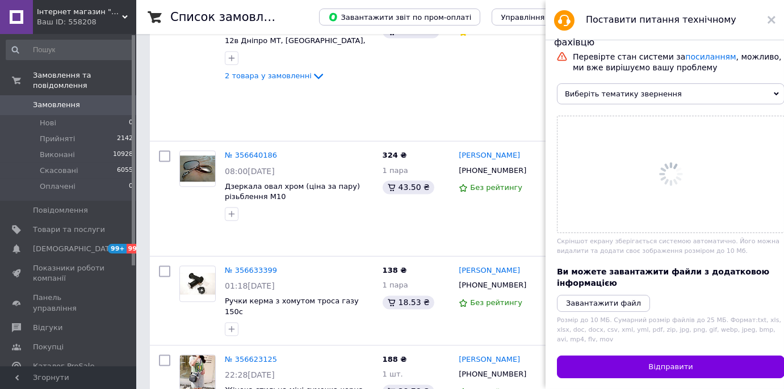
click at [640, 100] on span "Виберіть тематику звернення" at bounding box center [671, 93] width 228 height 21
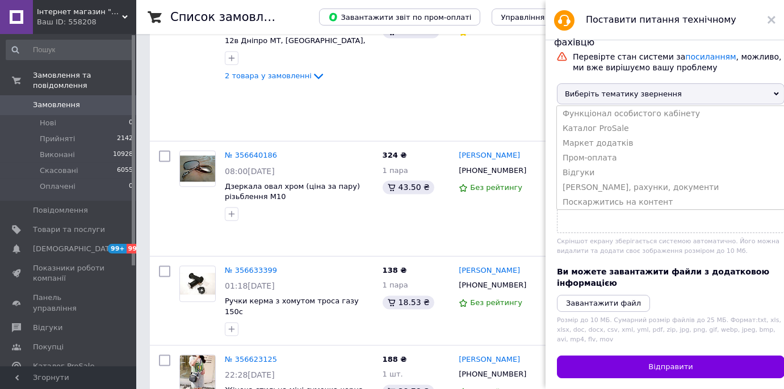
click at [623, 98] on span "Виберіть тематику звернення" at bounding box center [671, 93] width 228 height 21
click at [587, 169] on div at bounding box center [671, 174] width 228 height 117
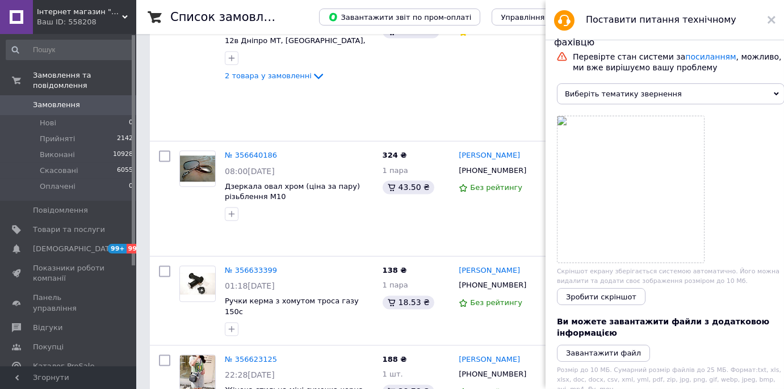
click at [655, 96] on span "Виберіть тематику звернення" at bounding box center [671, 93] width 228 height 21
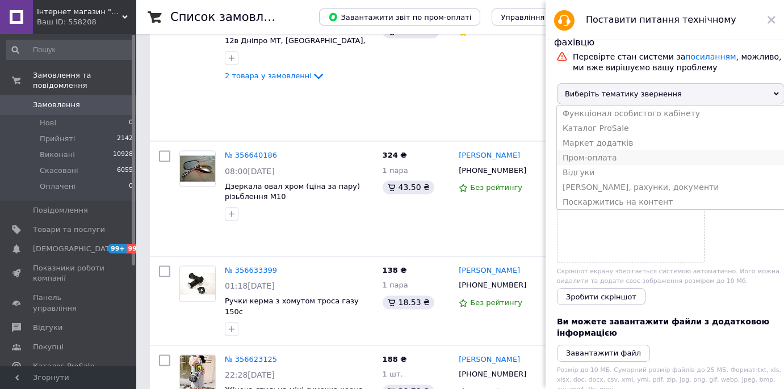
click at [590, 163] on li "Пром-оплата" at bounding box center [671, 157] width 228 height 15
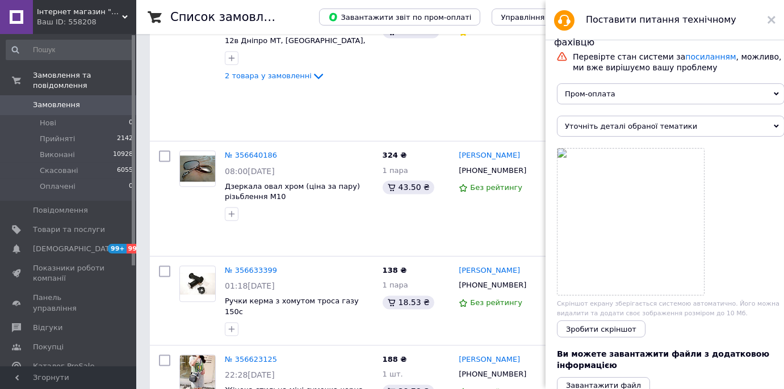
click at [613, 126] on span "Уточніть деталі обраної тематики" at bounding box center [671, 126] width 228 height 21
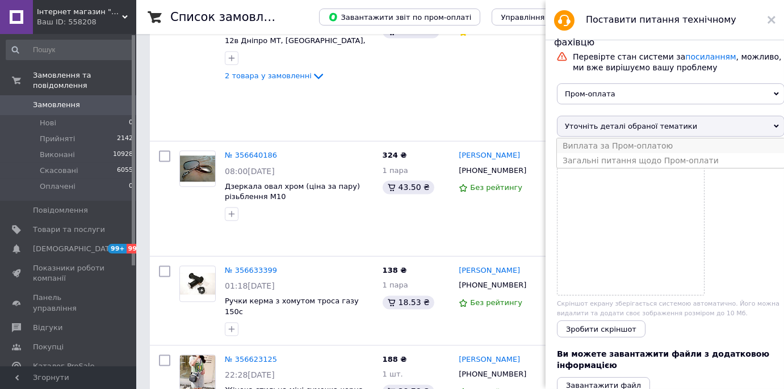
click at [612, 149] on li "Виплата за Пром-оплатою" at bounding box center [671, 145] width 228 height 15
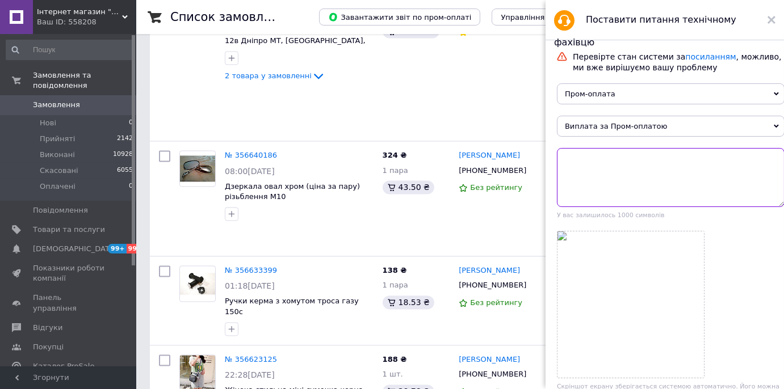
click at [616, 167] on textarea at bounding box center [671, 177] width 228 height 59
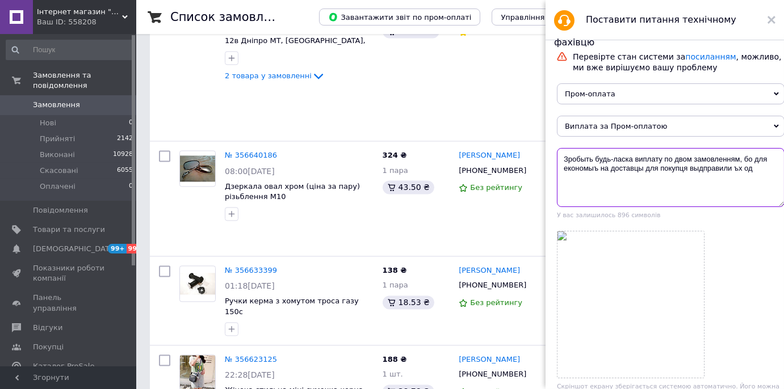
click at [642, 173] on textarea "Зробыть будь-ласка виплату по двом замовленням, бо для економыъ на доставцы для…" at bounding box center [671, 177] width 228 height 59
click at [695, 172] on textarea "Зробыть будь-ласка виплату по двом замовленням, бо для економыъ на доставці для…" at bounding box center [671, 177] width 228 height 59
click at [726, 172] on textarea "Зробыть будь-ласка виплату по двом замовленням, бо для економыъ на доставці для…" at bounding box center [671, 177] width 228 height 59
drag, startPoint x: 597, startPoint y: 171, endPoint x: 590, endPoint y: 171, distance: 7.9
click at [590, 171] on textarea "Зробыть будь-ласка виплату по двом замовленням, бо для економыъ на доставці для…" at bounding box center [671, 177] width 228 height 59
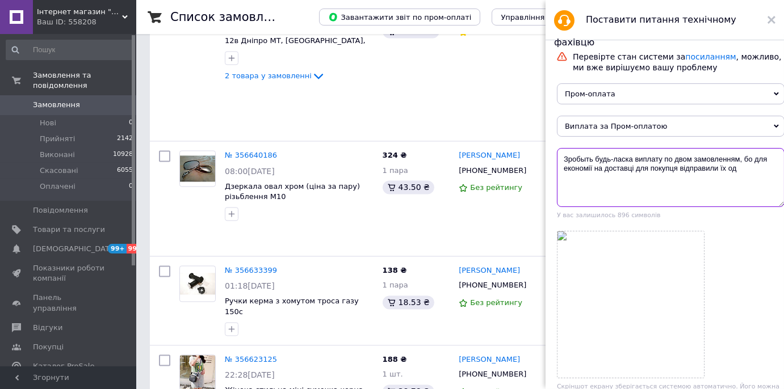
click at [743, 171] on textarea "Зробыть будь-ласка виплату по двом замовленням, бо для економії на доставці для…" at bounding box center [671, 177] width 228 height 59
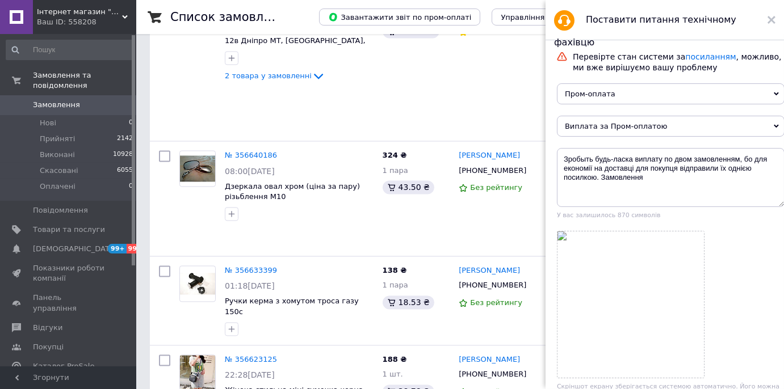
drag, startPoint x: 279, startPoint y: 125, endPoint x: 494, endPoint y: 200, distance: 227.4
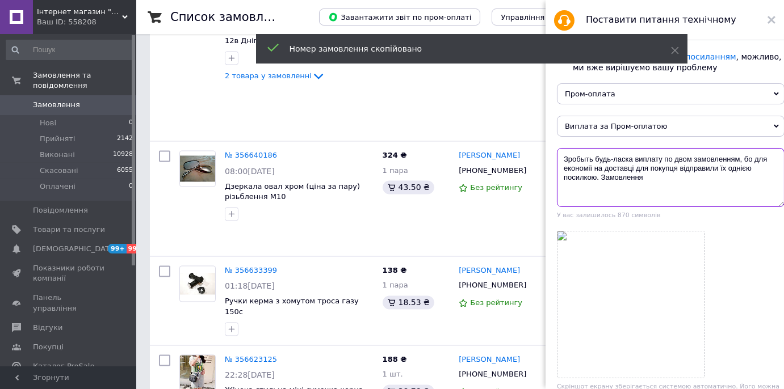
click at [657, 188] on textarea "Зробыть будь-ласка виплату по двом замовленням, бо для економії на доставці для…" at bounding box center [671, 177] width 228 height 59
paste textarea "356621008"
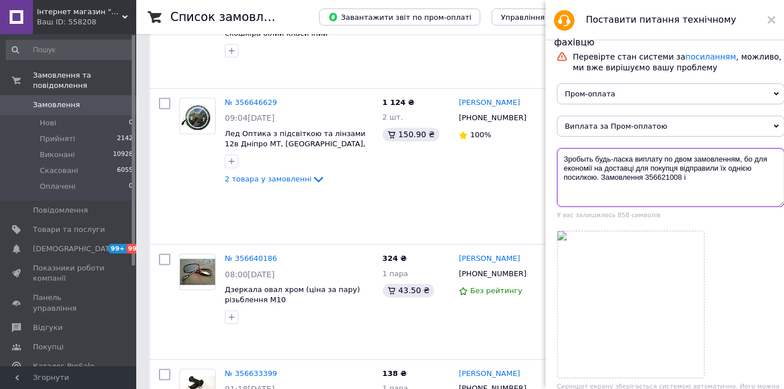
scroll to position [4303, 0]
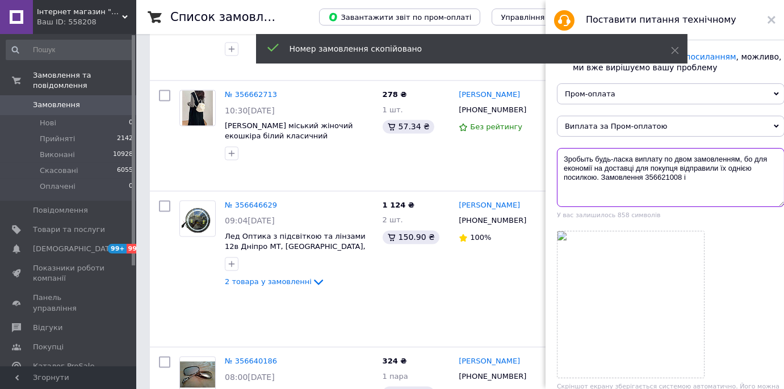
click at [703, 182] on textarea "Зробыть будь-ласка виплату по двом замовленням, бо для економії на доставці для…" at bounding box center [671, 177] width 228 height 59
paste textarea "356621623"
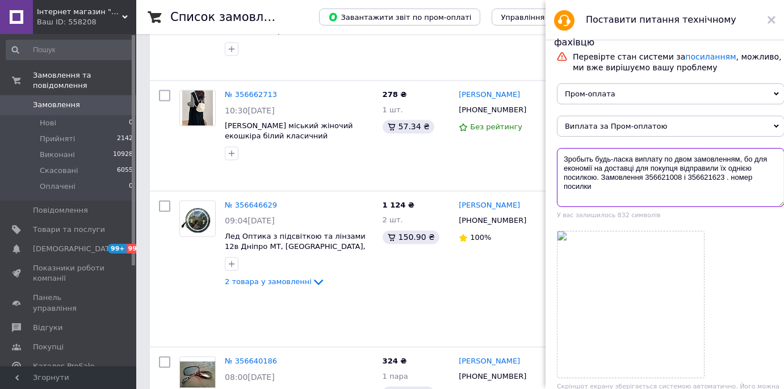
paste textarea "20451223690934"
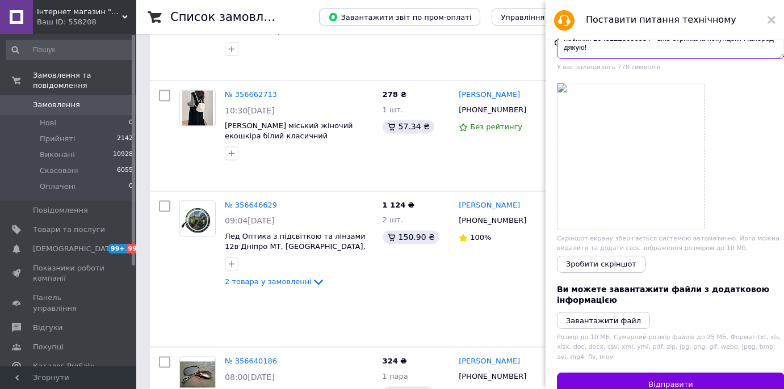
scroll to position [154, 0]
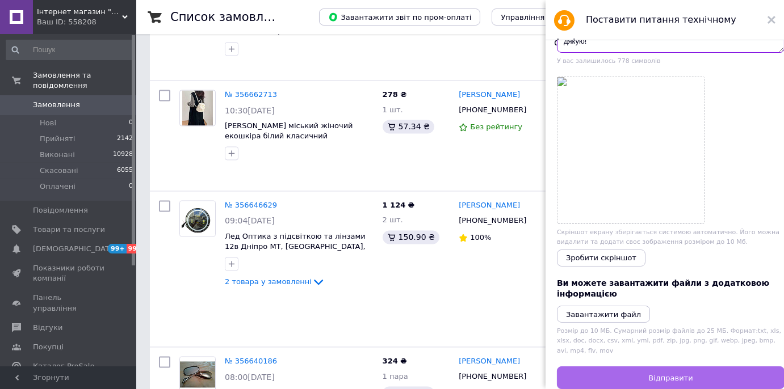
type textarea "Зробыть будь-ласка виплату по двом замовленням, бо для економії на доставці для…"
click at [686, 370] on button "Відправити" at bounding box center [671, 378] width 228 height 23
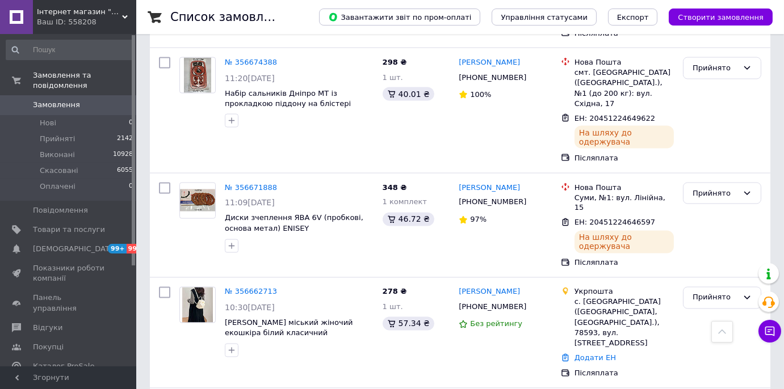
scroll to position [4106, 0]
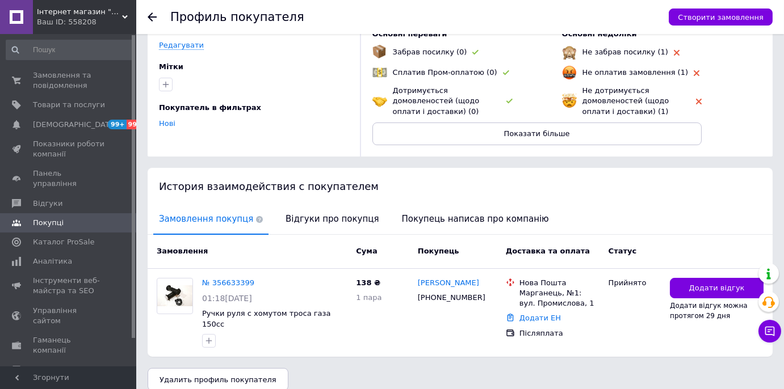
scroll to position [93, 0]
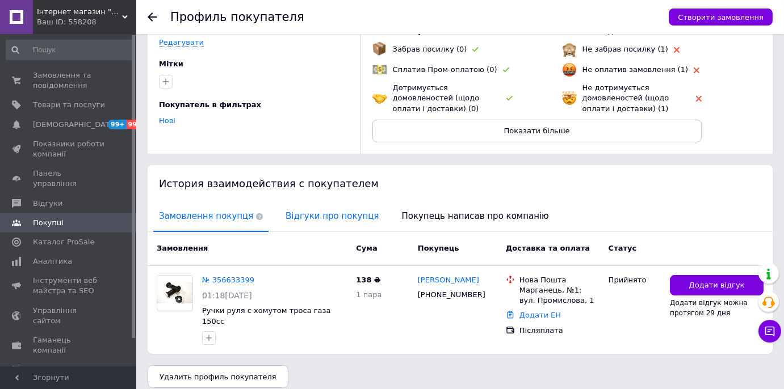
click at [314, 212] on span "Відгуки про покупця" at bounding box center [332, 216] width 104 height 29
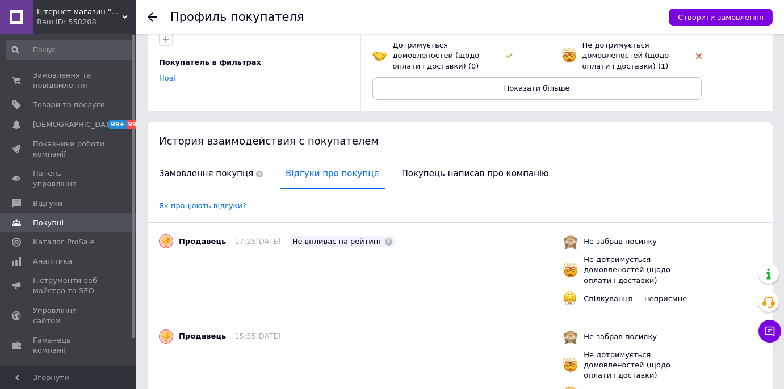
scroll to position [121, 0]
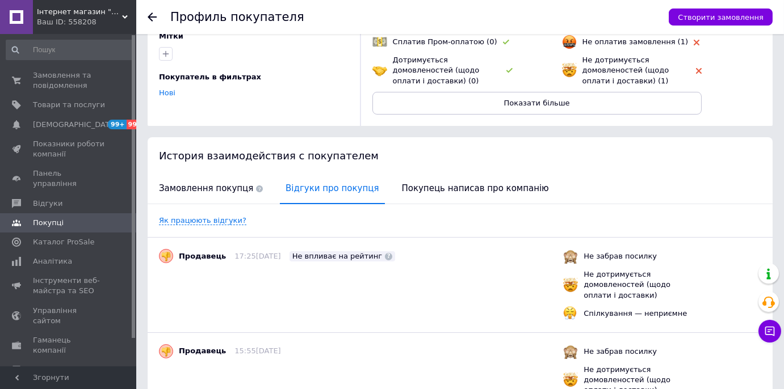
drag, startPoint x: 218, startPoint y: 190, endPoint x: 591, endPoint y: 202, distance: 373.6
click at [220, 190] on span "Замовлення покупця" at bounding box center [210, 188] width 115 height 29
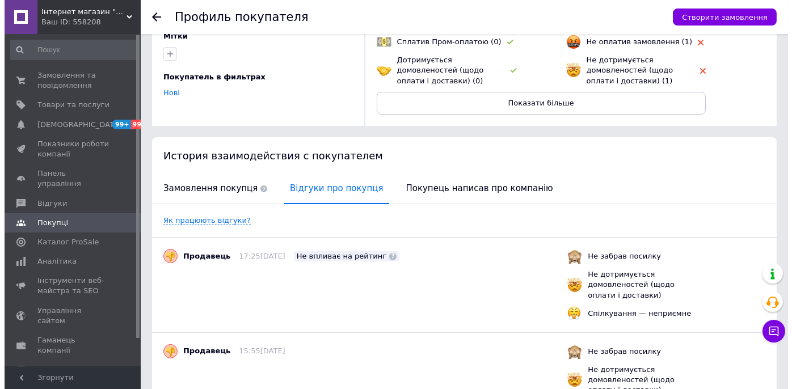
scroll to position [93, 0]
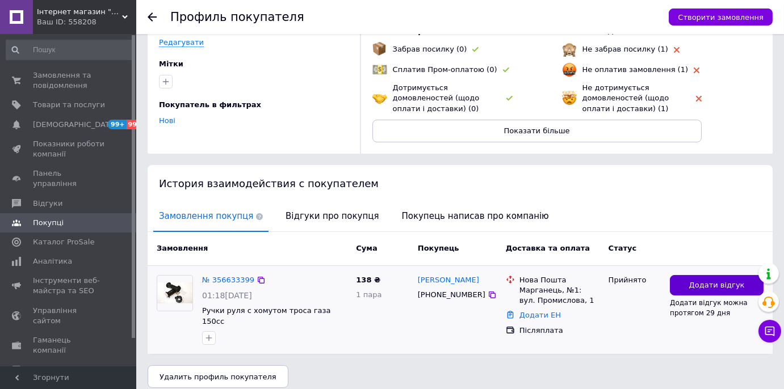
click at [734, 275] on button "Додати відгук" at bounding box center [717, 285] width 94 height 21
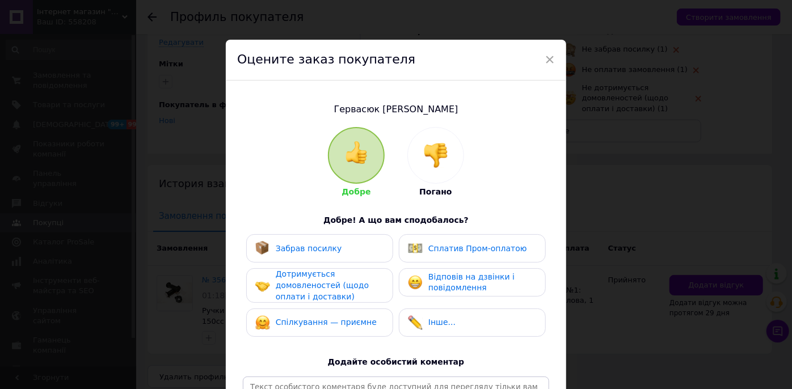
click at [431, 183] on div at bounding box center [436, 156] width 56 height 56
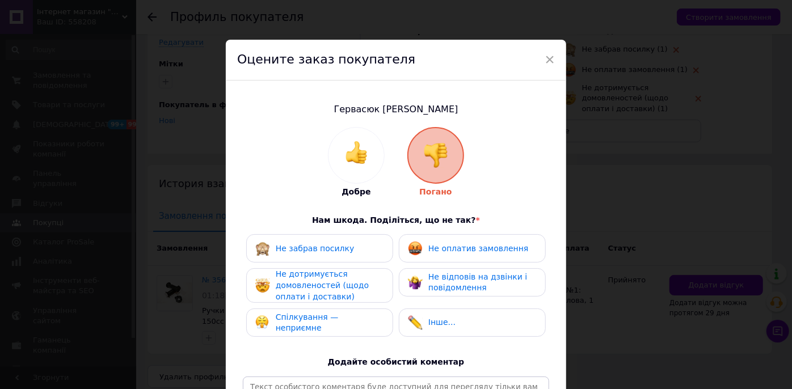
click at [449, 244] on span "Не оплатив замовлення" at bounding box center [478, 248] width 100 height 9
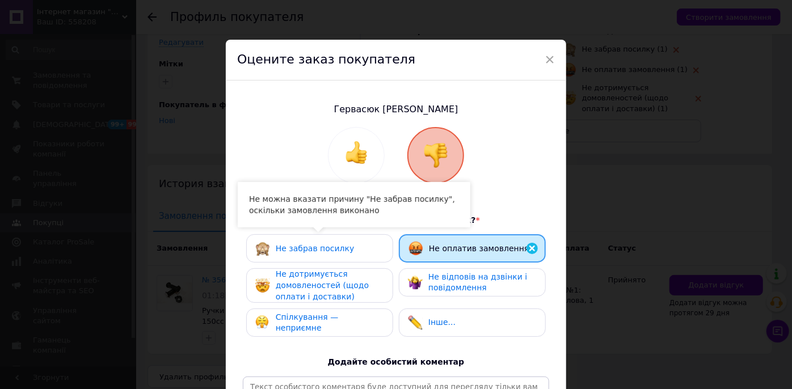
click at [295, 287] on span "Не дотримується домовленостей (щодо оплати і доставки)" at bounding box center [322, 285] width 93 height 31
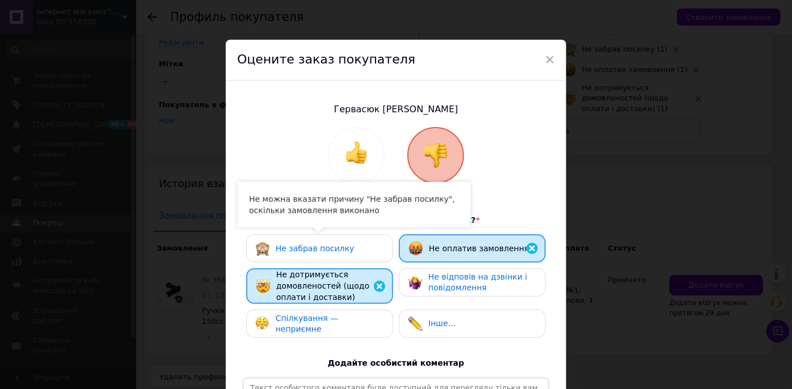
click at [295, 319] on span "Спілкування — неприємне" at bounding box center [307, 324] width 63 height 20
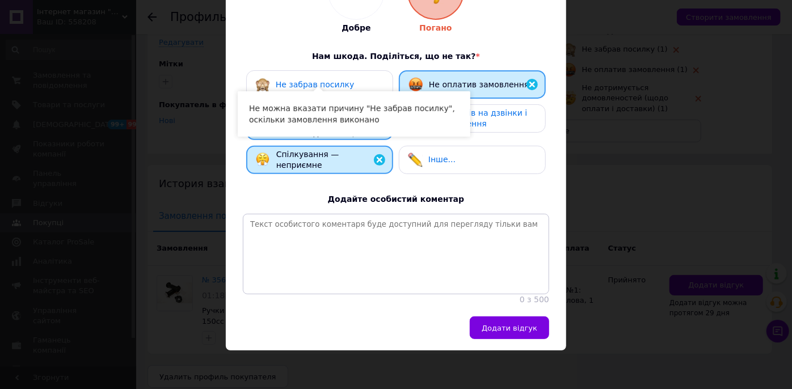
scroll to position [178, 0]
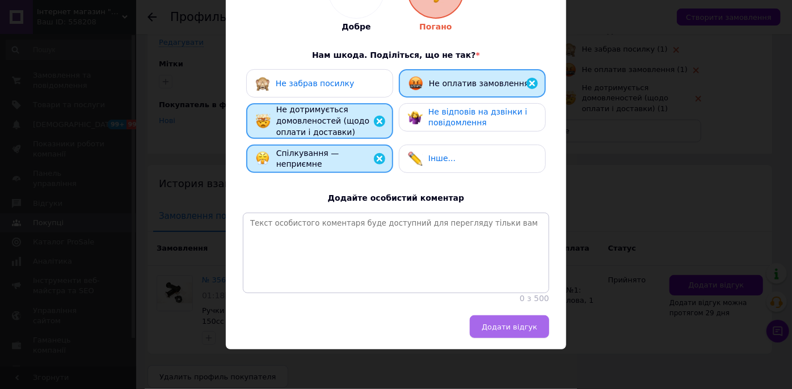
click at [502, 334] on button "Додати відгук" at bounding box center [509, 326] width 79 height 23
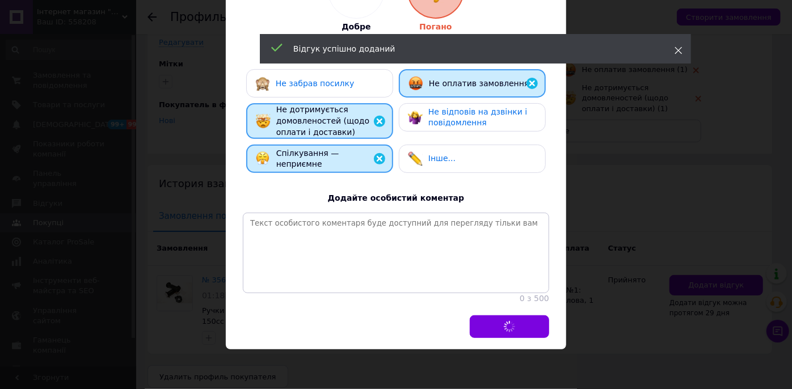
click at [676, 47] on icon at bounding box center [679, 51] width 8 height 8
